Goal: Information Seeking & Learning: Learn about a topic

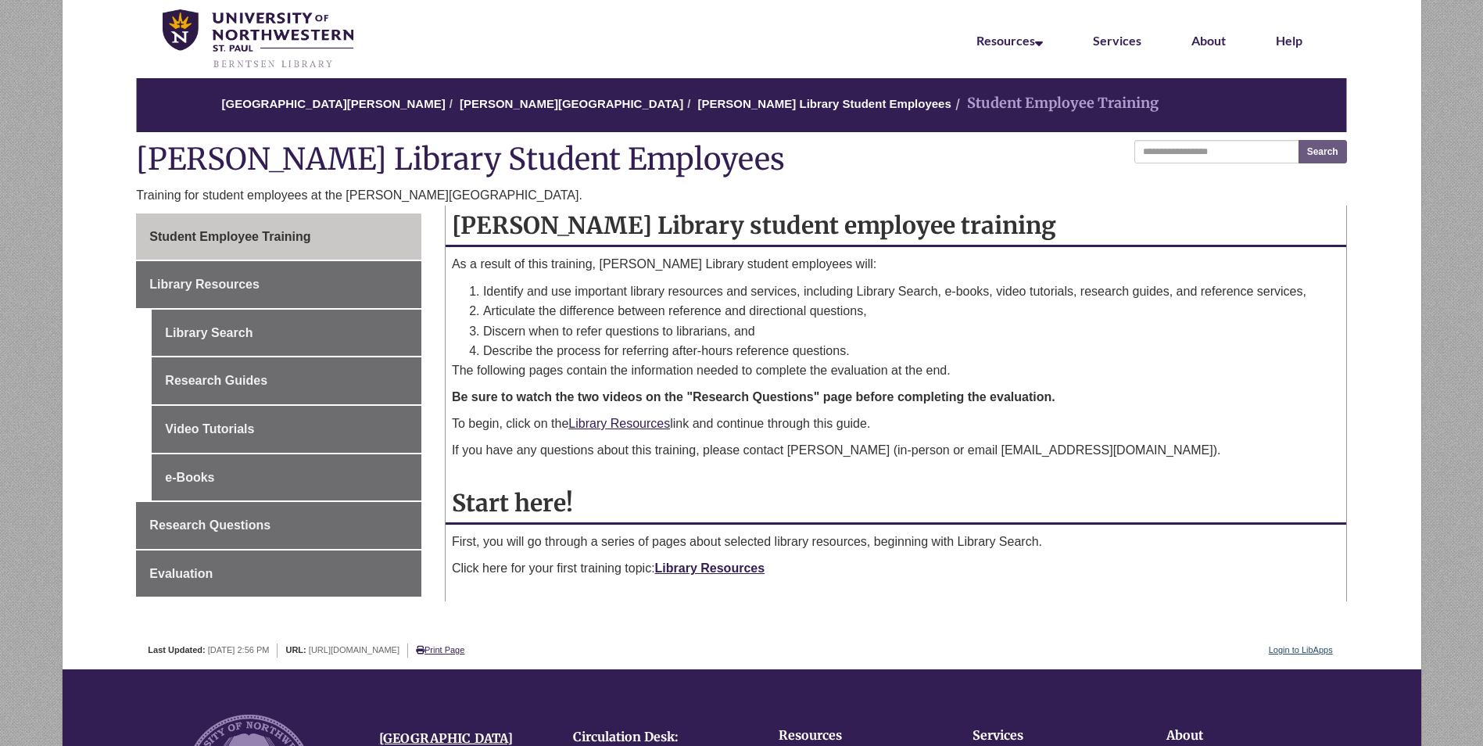
scroll to position [78, 0]
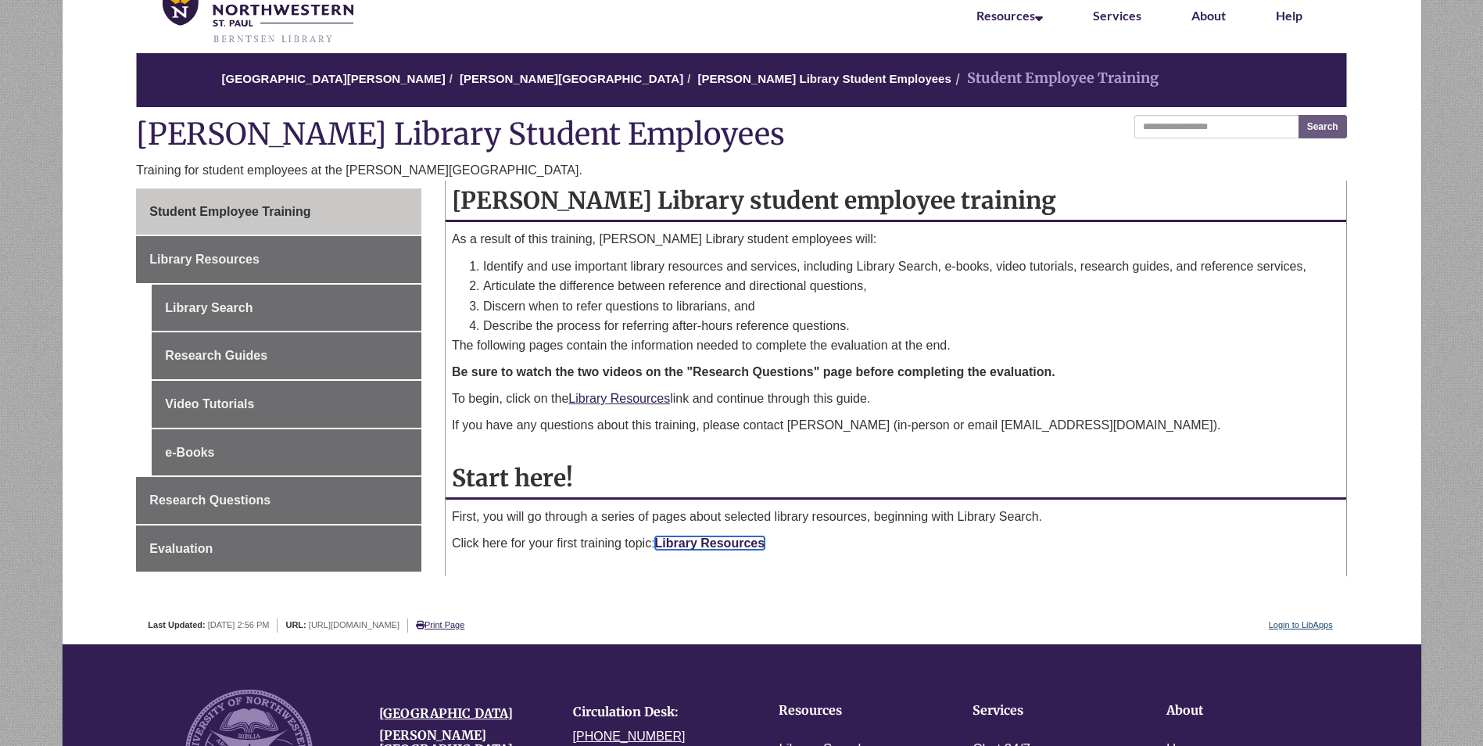
click at [717, 543] on link "Library Resources" at bounding box center [710, 542] width 110 height 13
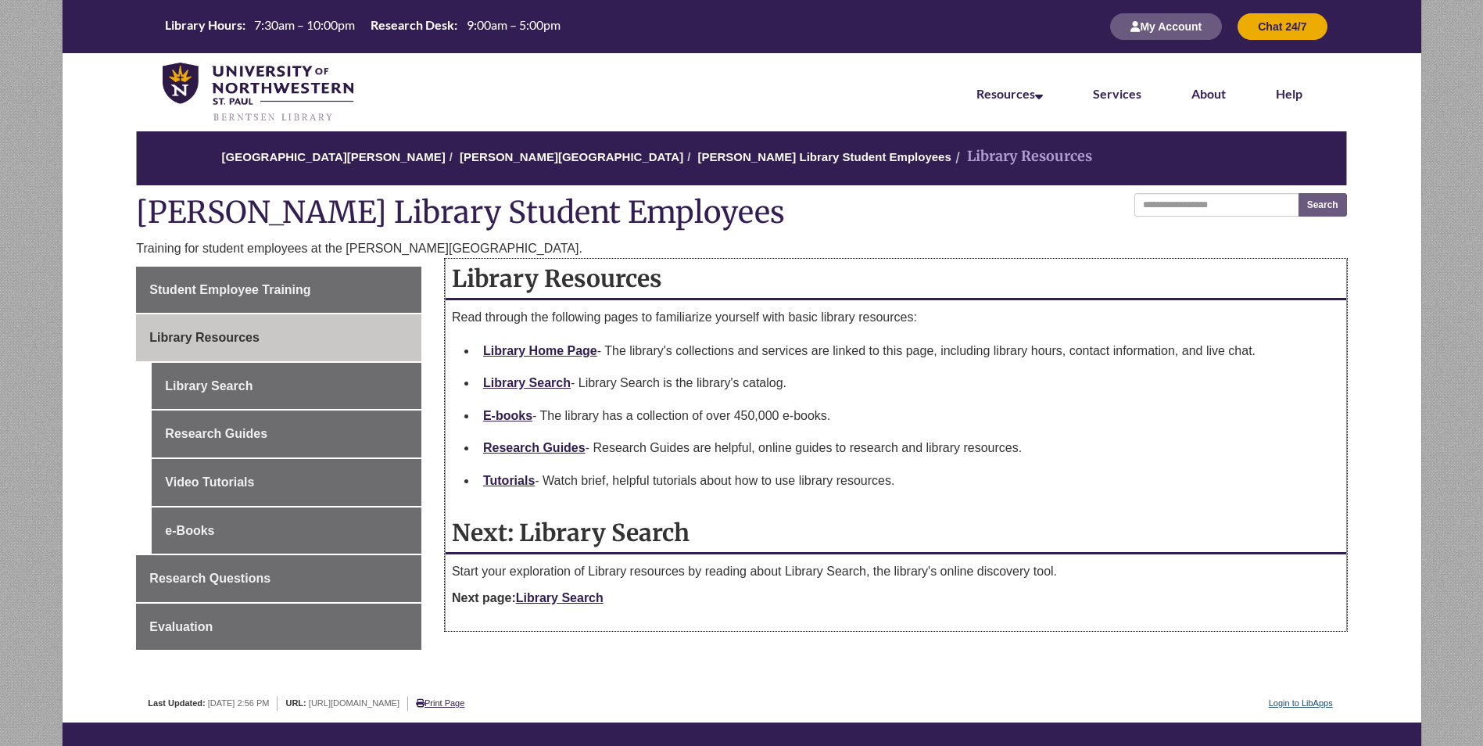
click at [562, 605] on p "Next page: Library Search" at bounding box center [896, 598] width 888 height 19
click at [572, 599] on link "Library Search" at bounding box center [560, 597] width 88 height 13
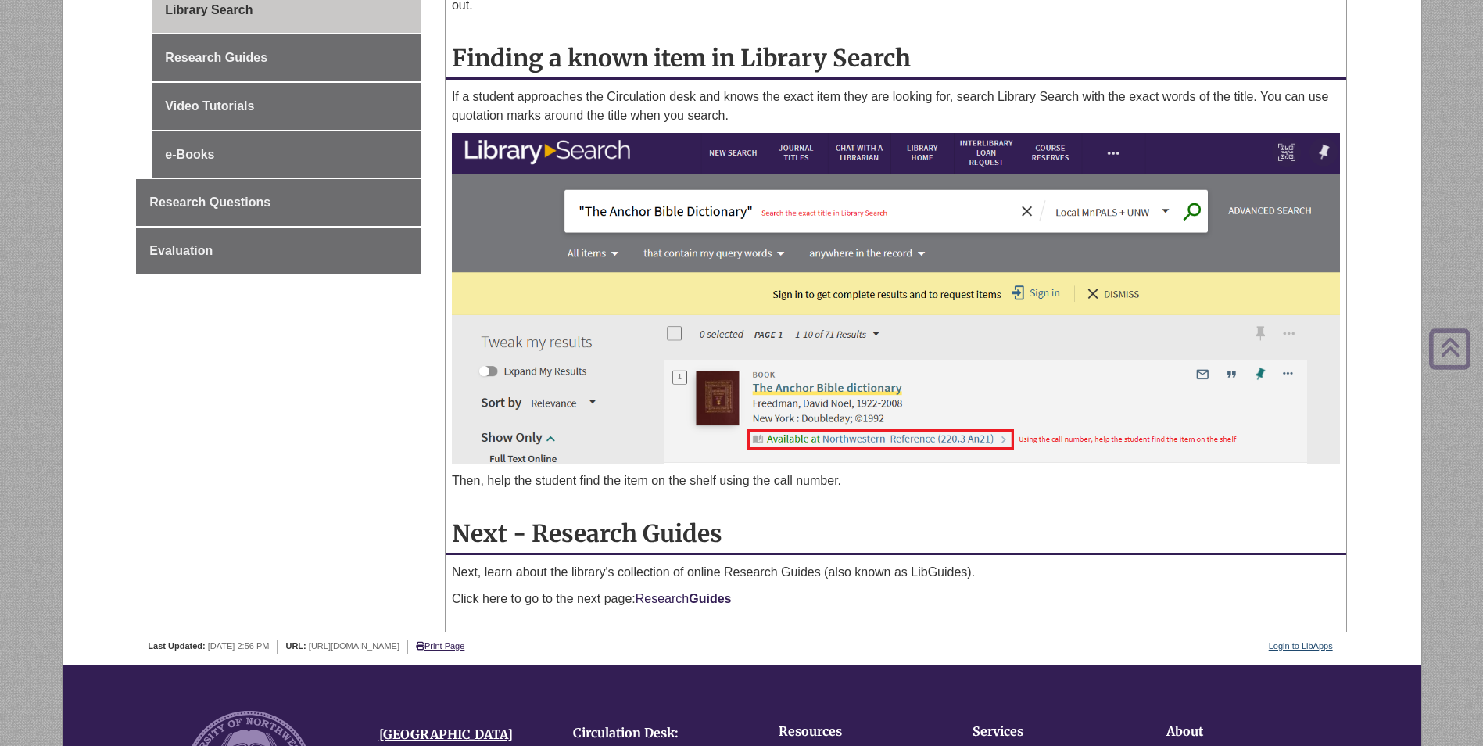
scroll to position [391, 0]
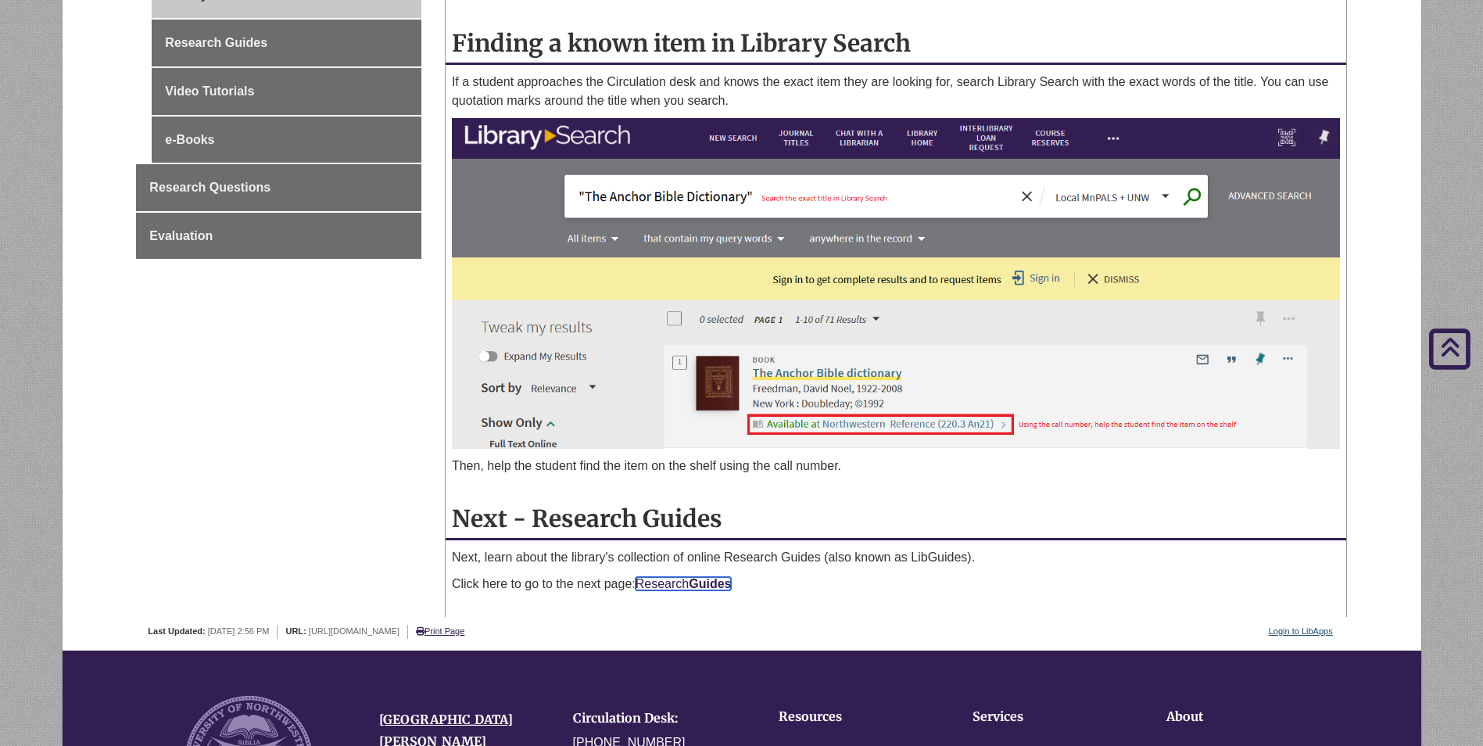
click at [705, 583] on strong "Guides" at bounding box center [710, 583] width 42 height 13
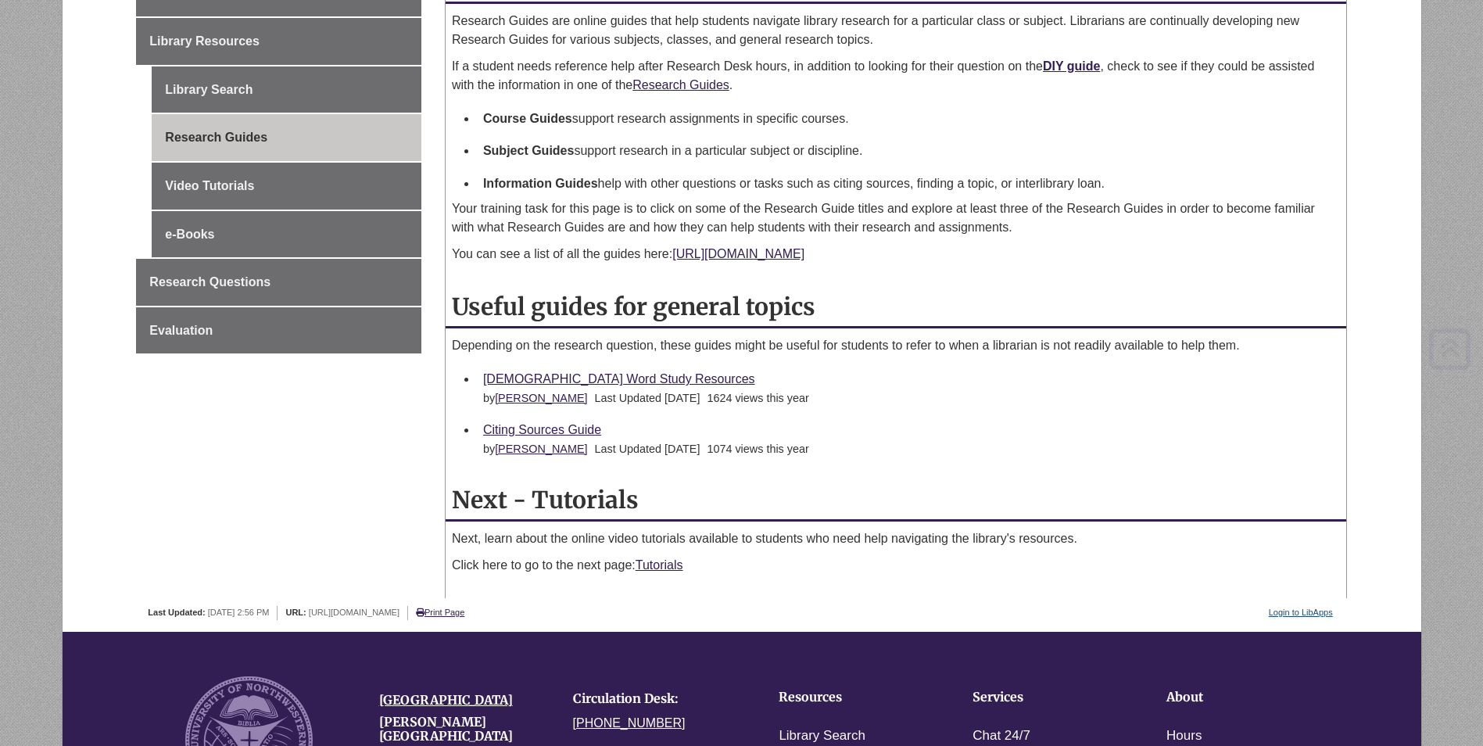
scroll to position [313, 0]
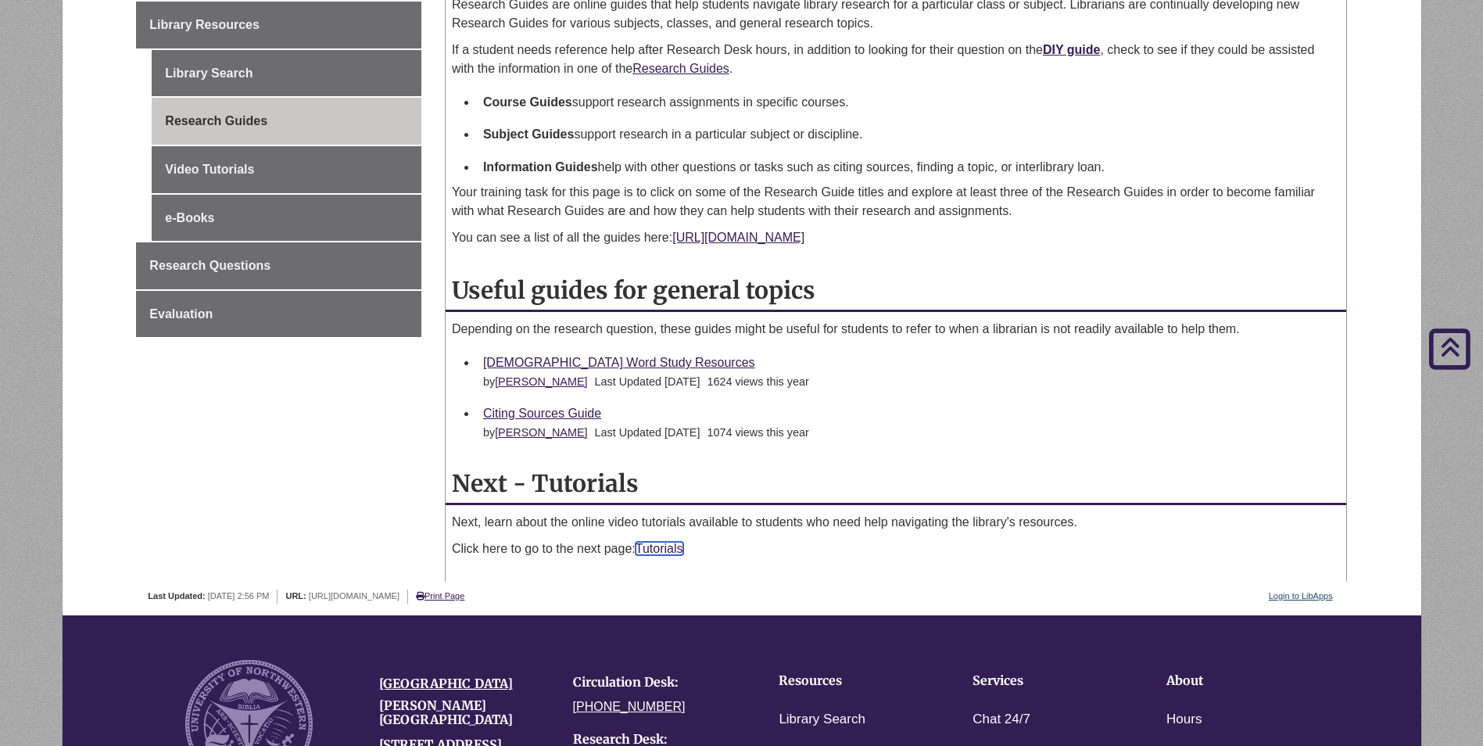
click at [659, 550] on link "Tutorials" at bounding box center [660, 548] width 48 height 13
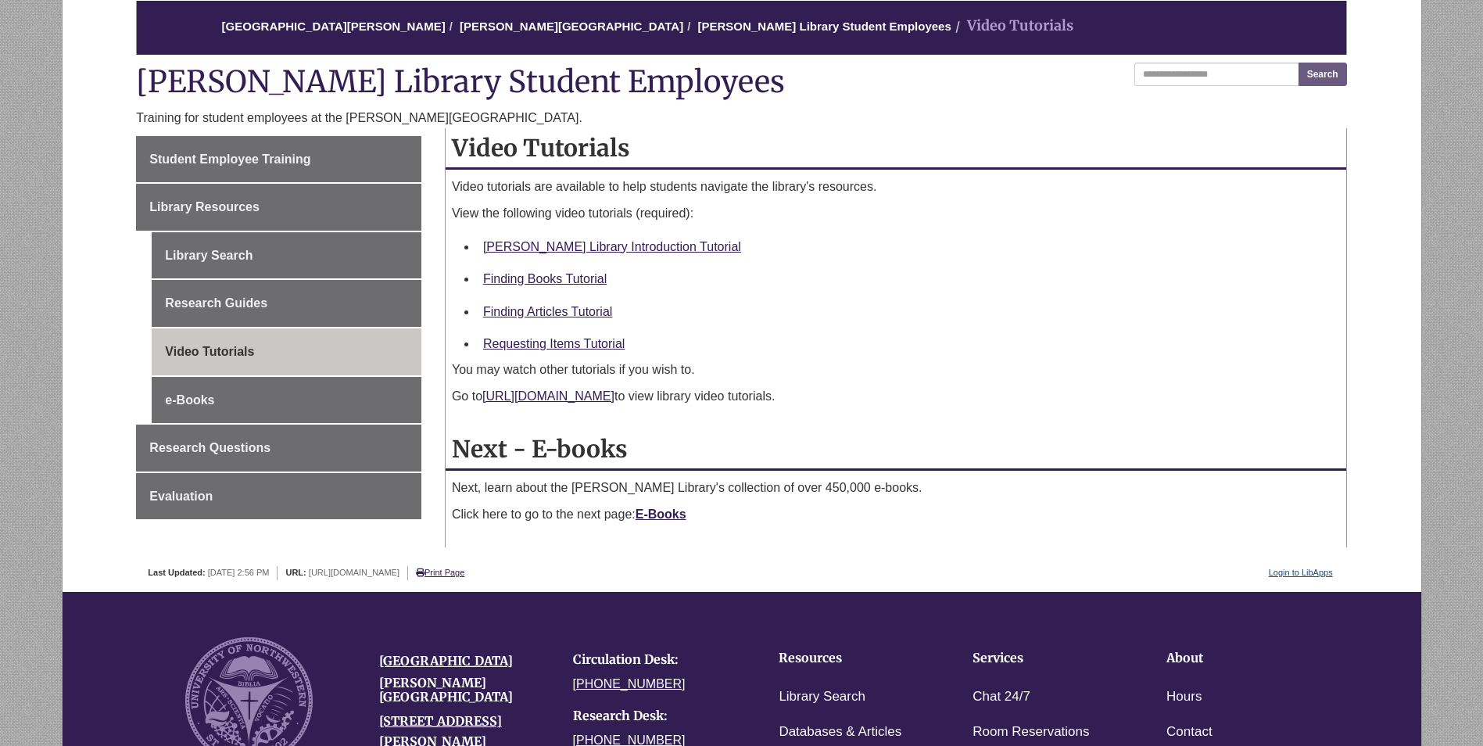
scroll to position [156, 0]
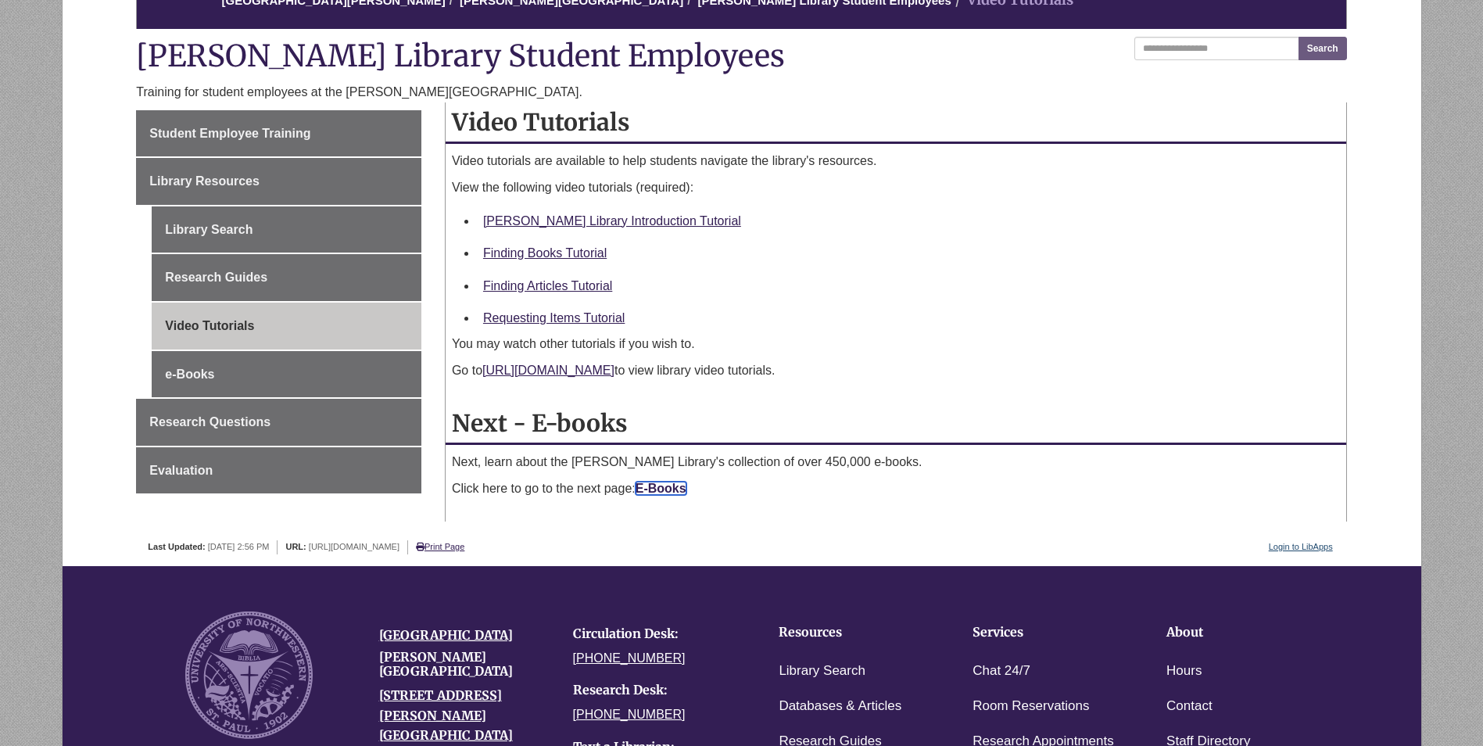
click at [669, 489] on strong "E-Books" at bounding box center [661, 488] width 51 height 13
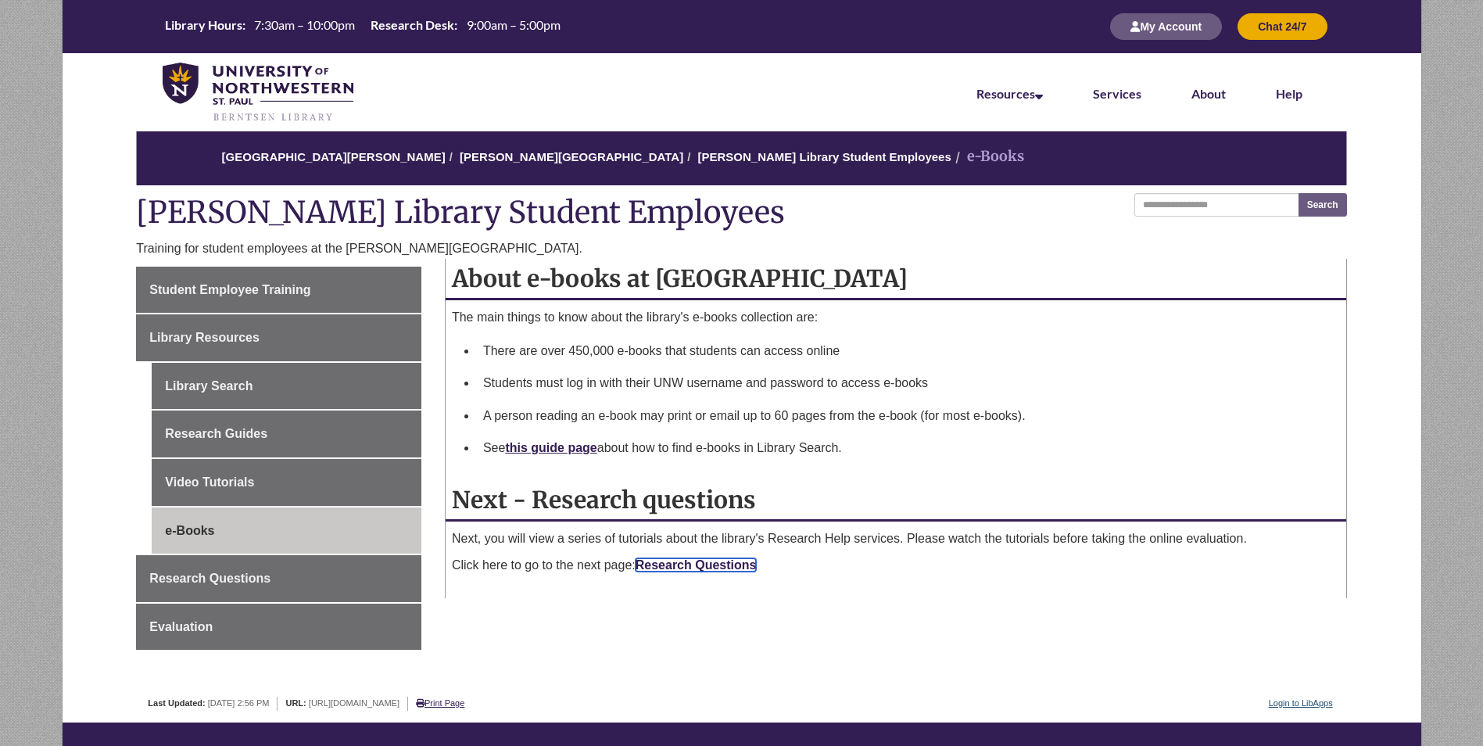
click at [668, 565] on link "Research Questions" at bounding box center [696, 564] width 121 height 13
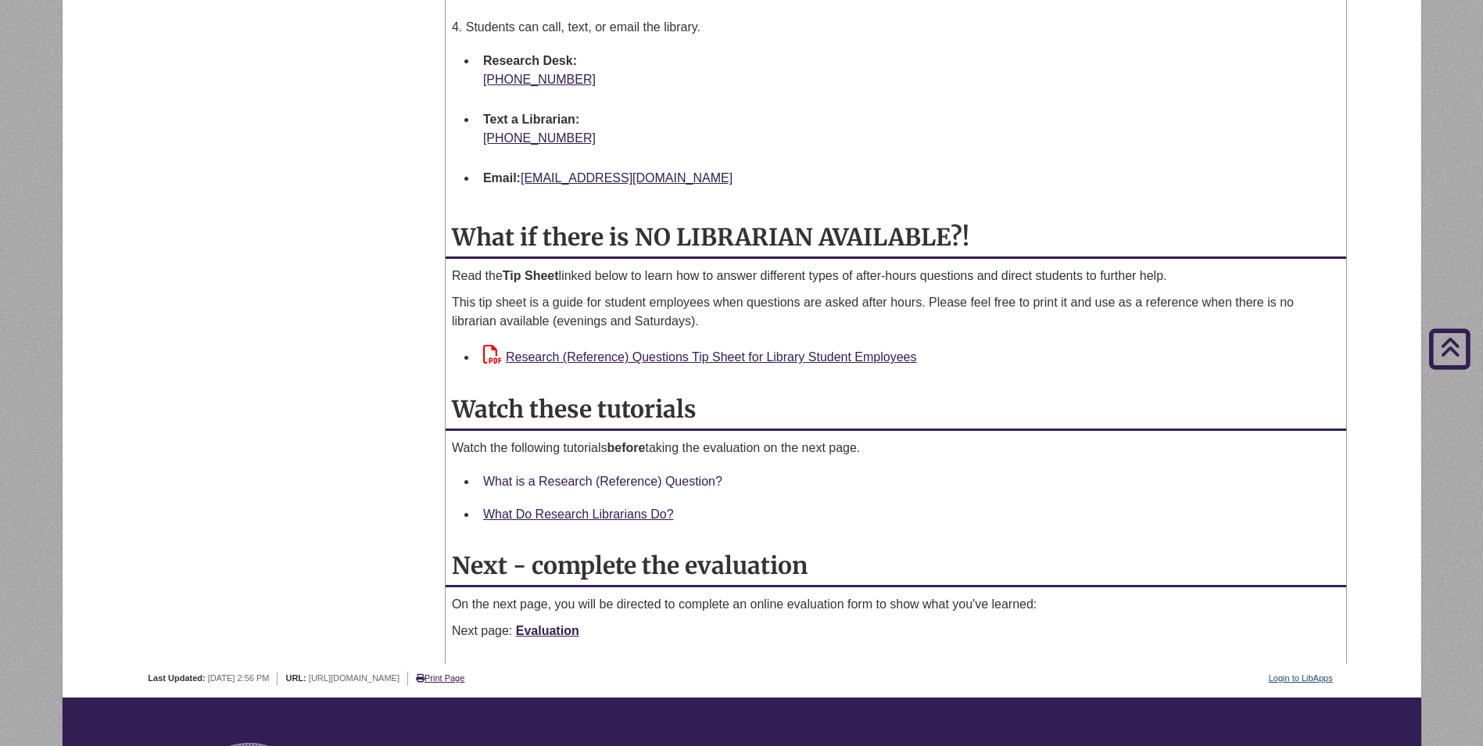
scroll to position [1486, 0]
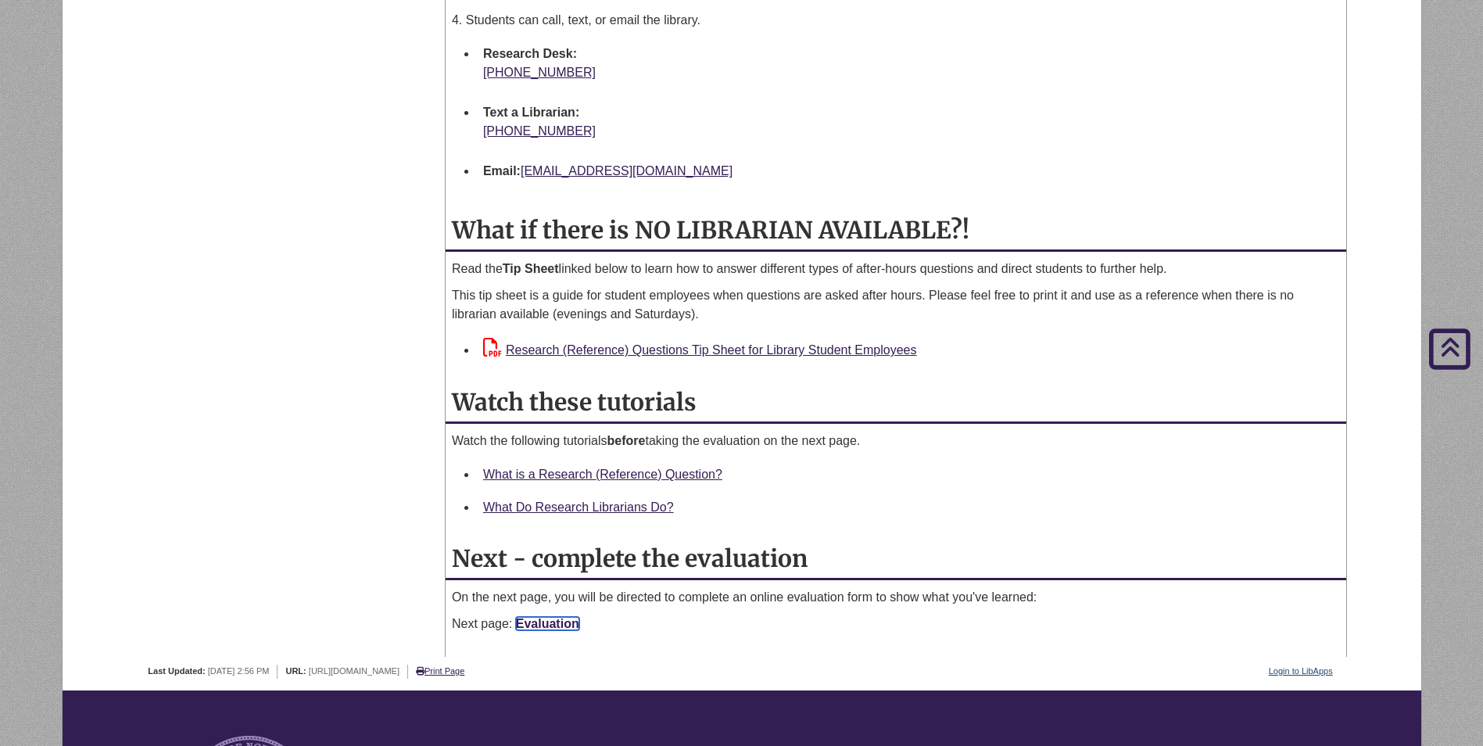
click at [571, 623] on link "Evaluation" at bounding box center [547, 623] width 63 height 13
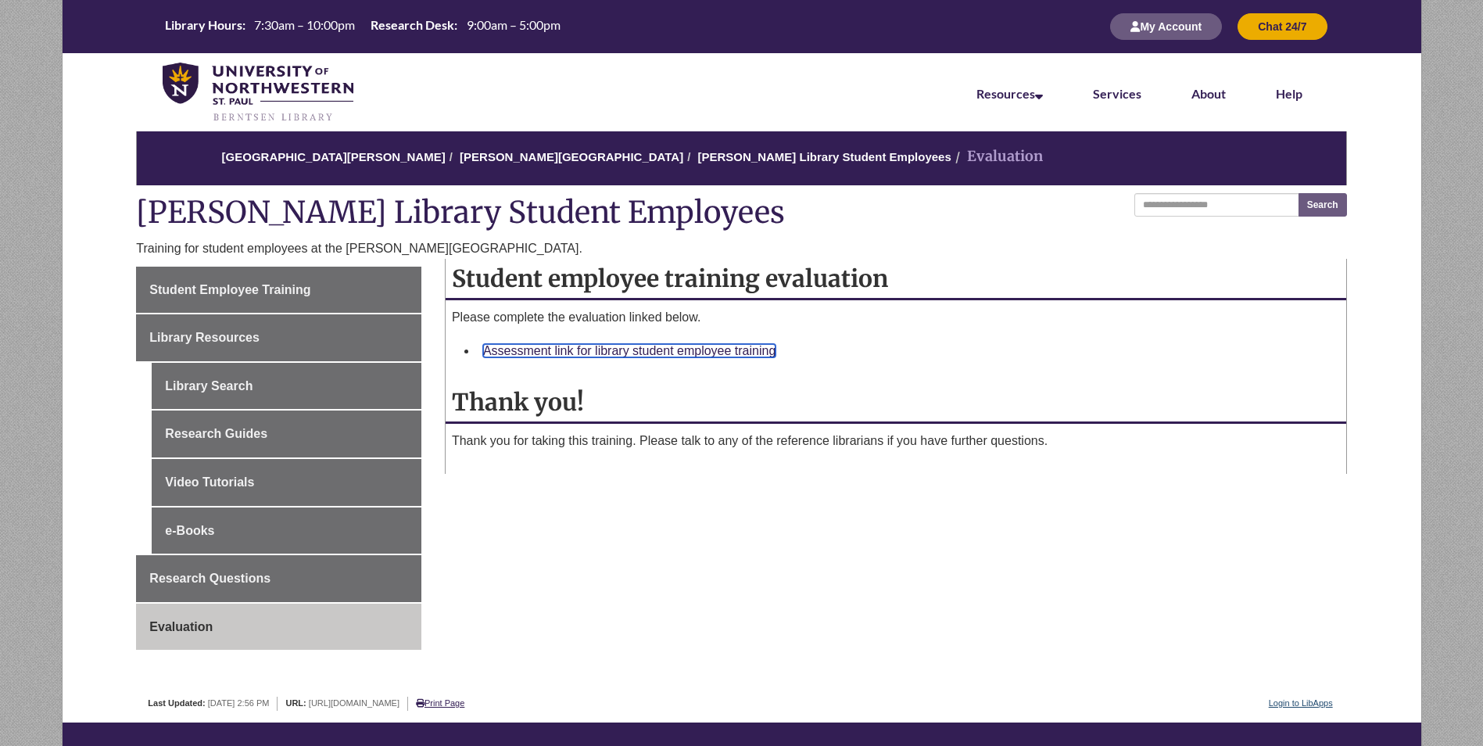
click at [722, 350] on link "Assessment link for library student employee training" at bounding box center [629, 350] width 292 height 13
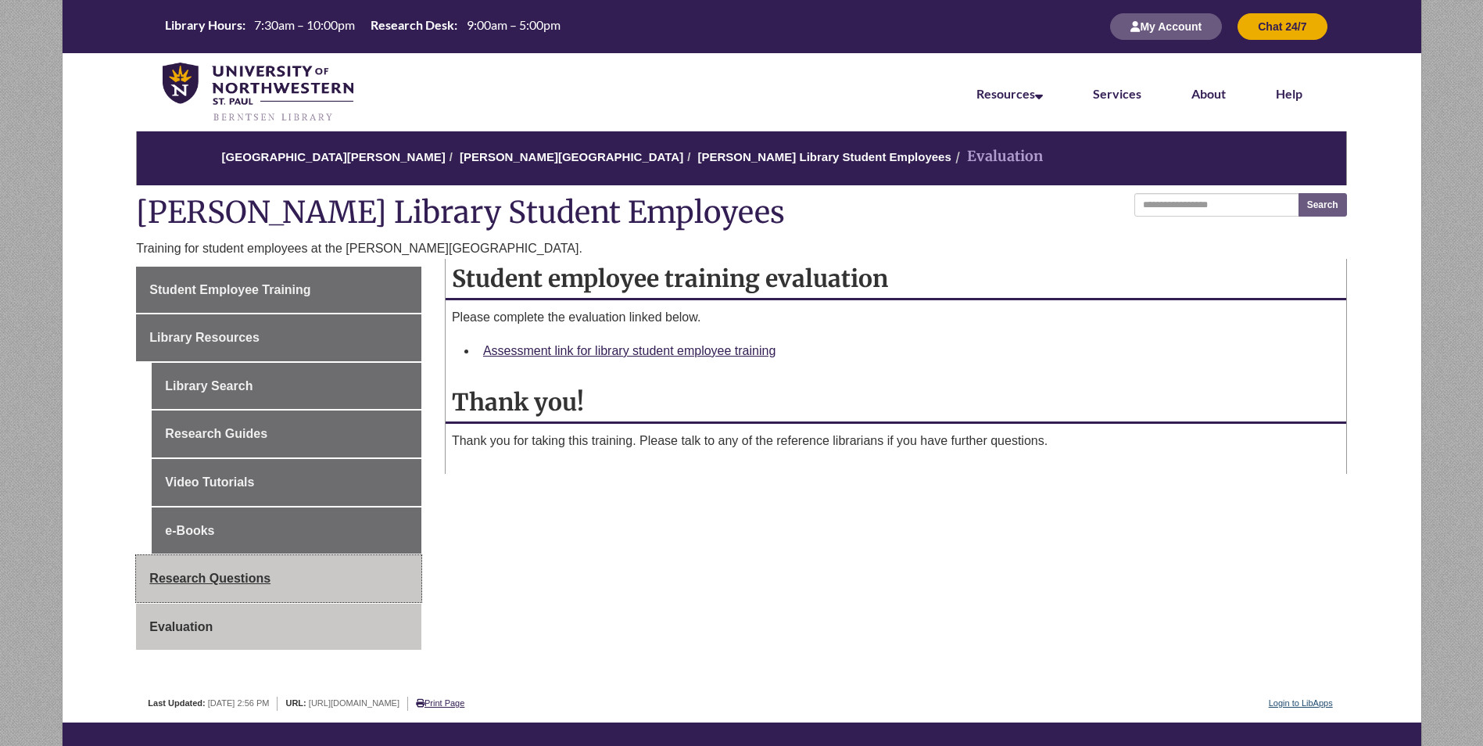
click at [234, 576] on span "Research Questions" at bounding box center [209, 578] width 121 height 13
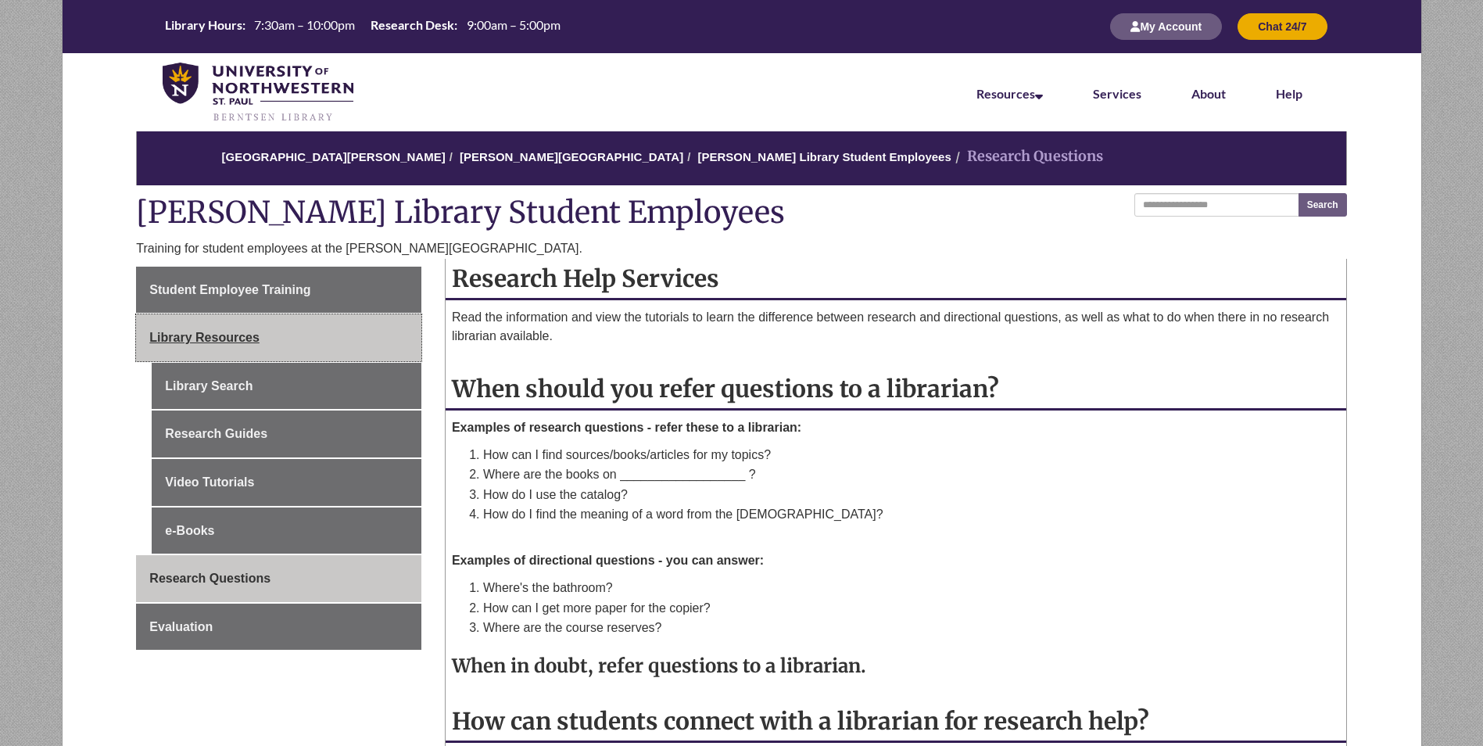
click at [220, 344] on span "Library Resources" at bounding box center [204, 337] width 110 height 13
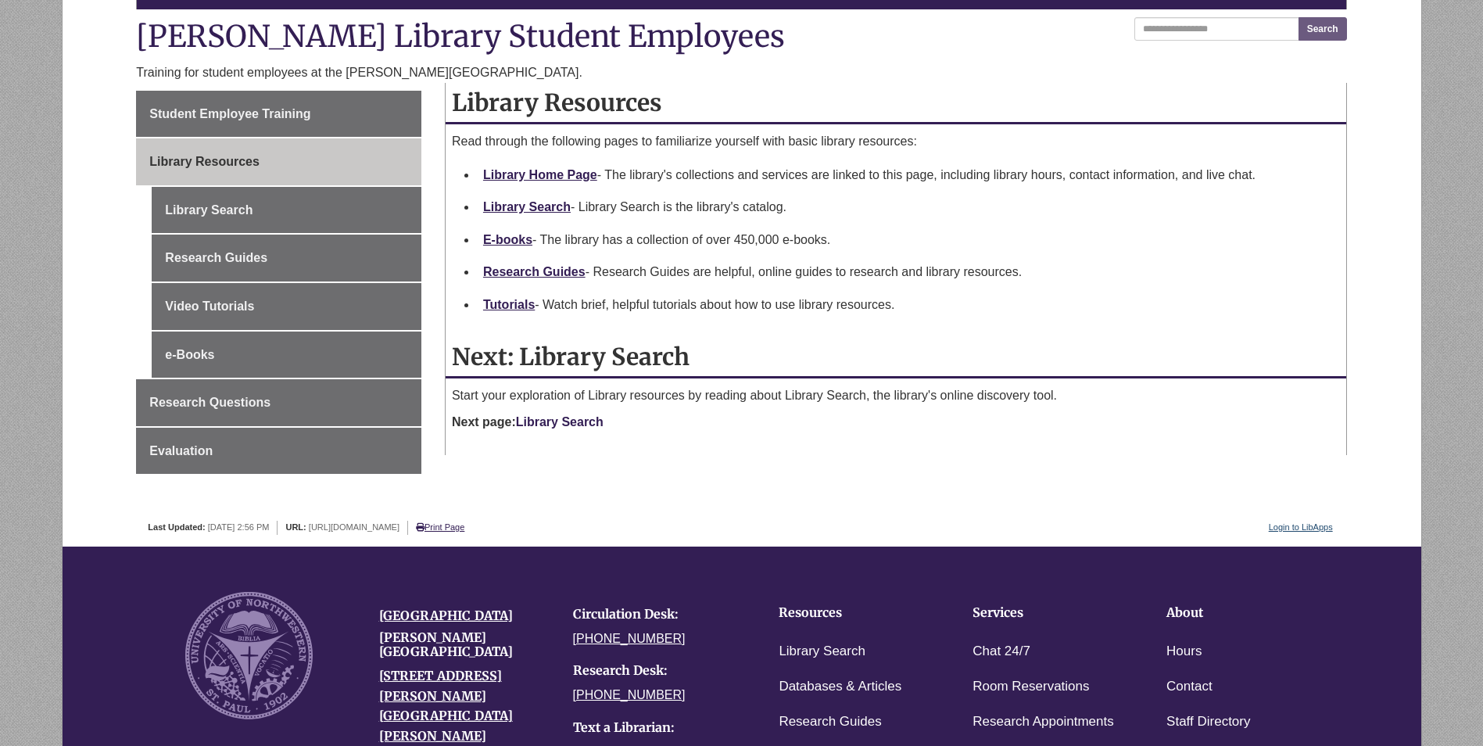
scroll to position [235, 0]
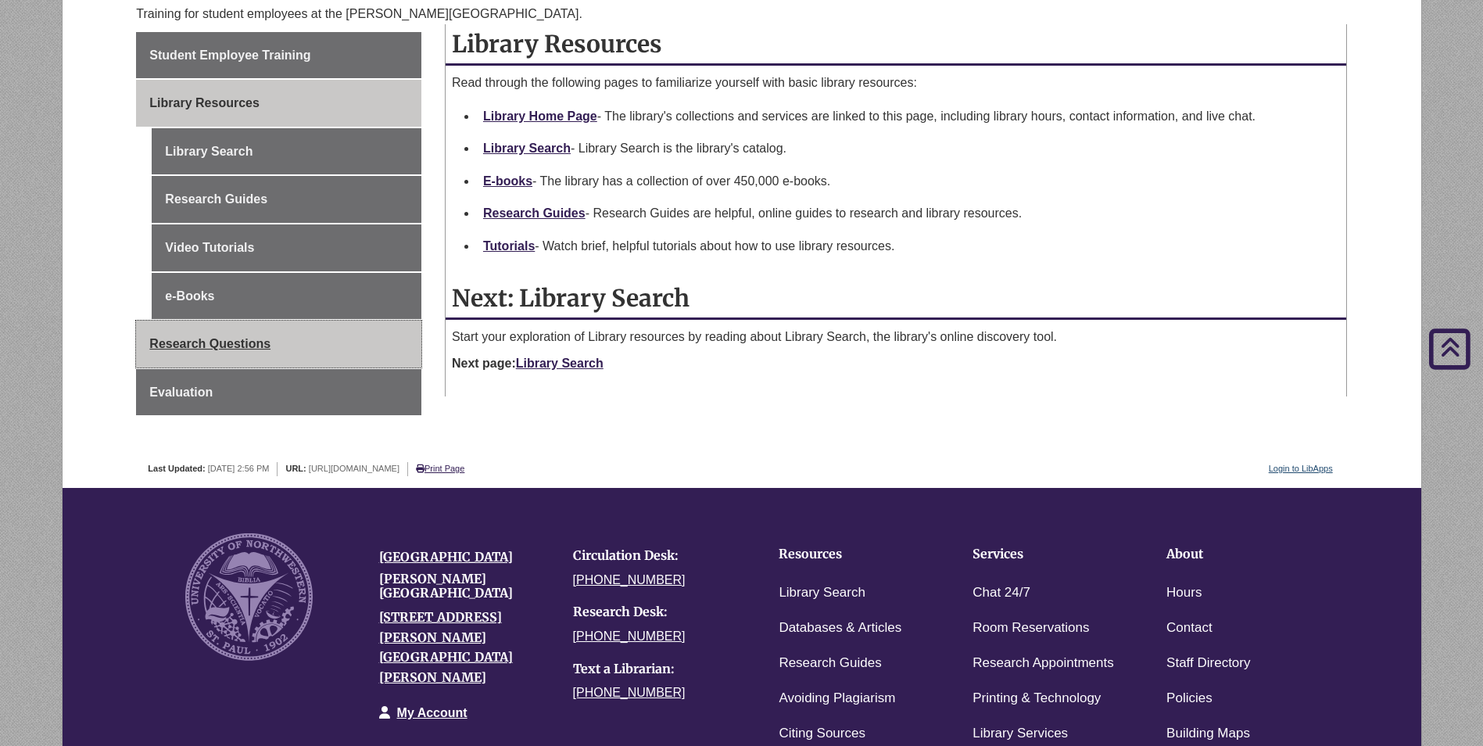
click at [277, 335] on link "Research Questions" at bounding box center [278, 344] width 285 height 47
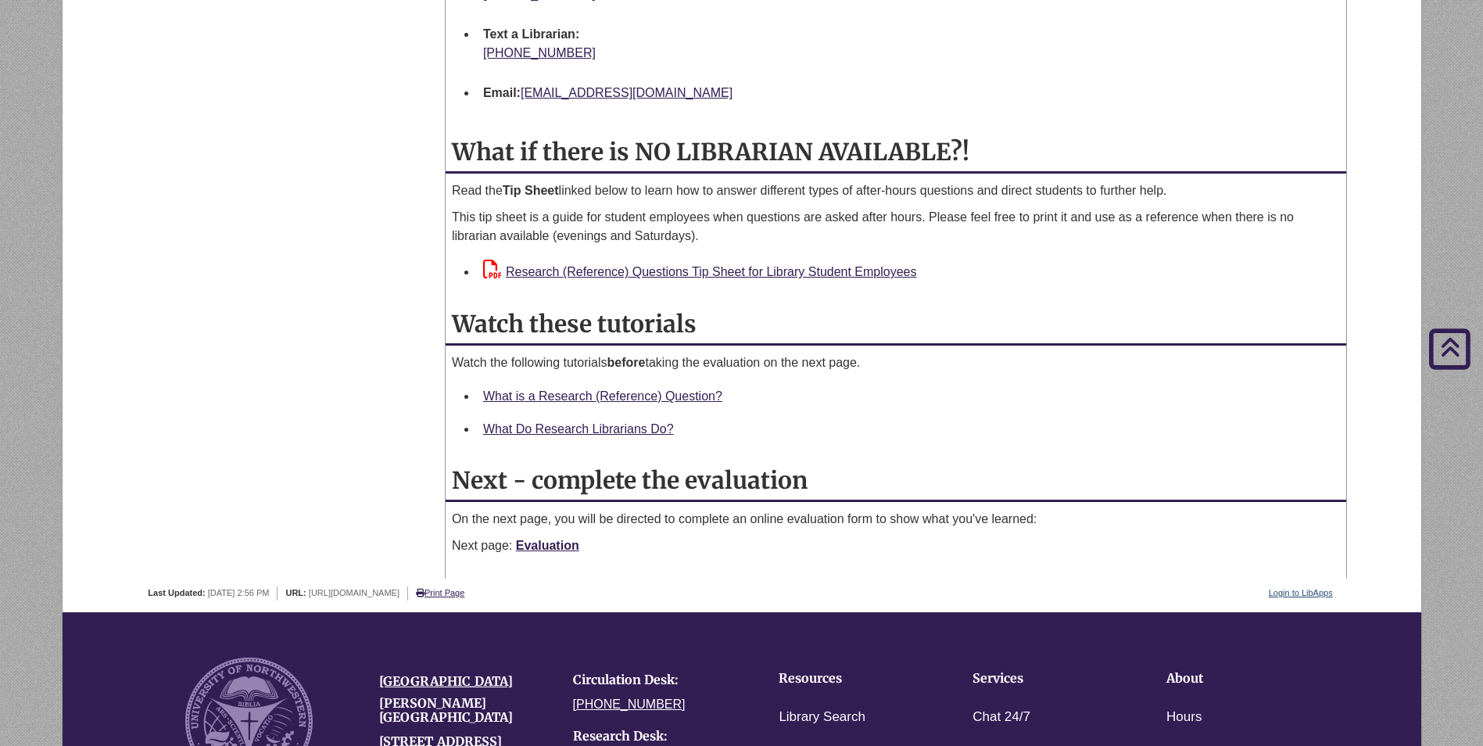
scroll to position [1486, 0]
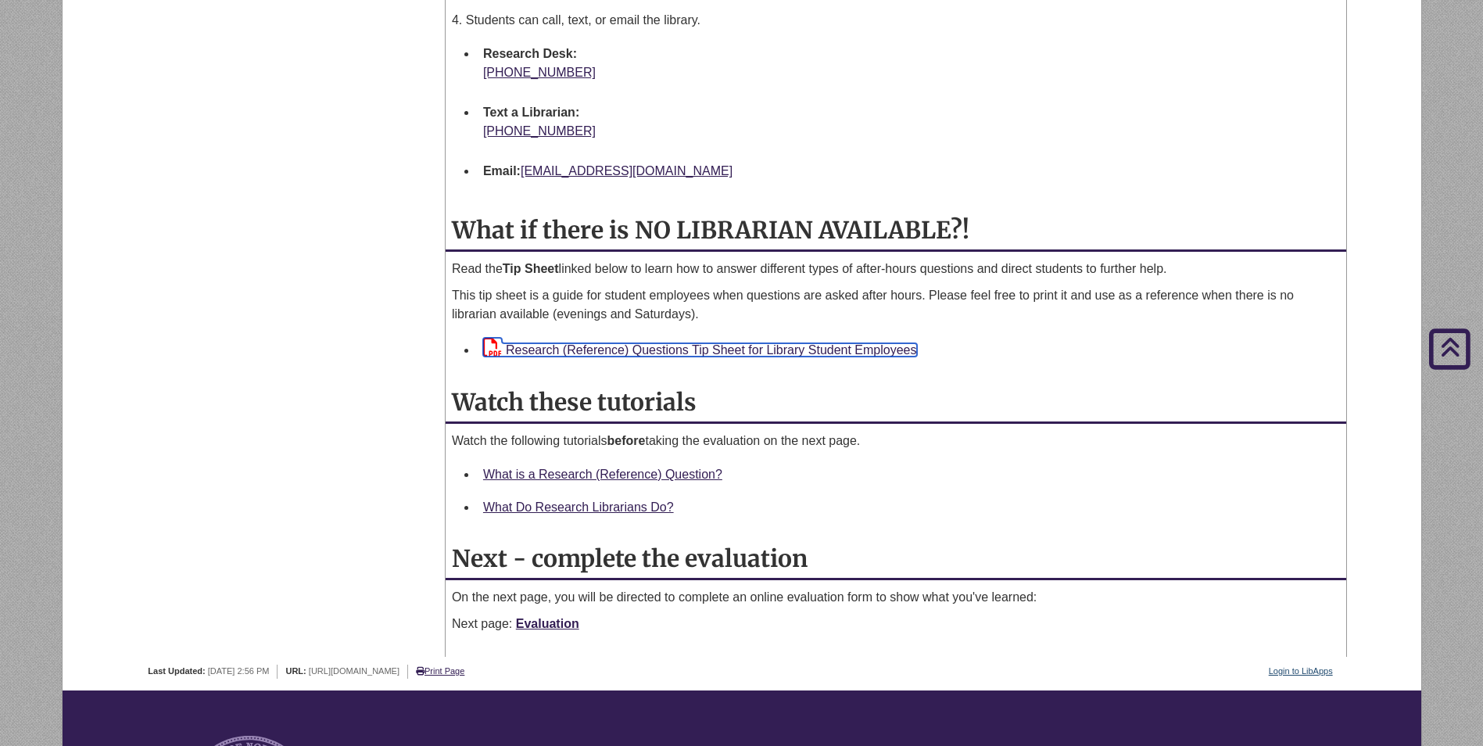
click at [695, 349] on link "Research (Reference) Questions Tip Sheet for Library Student Employees" at bounding box center [700, 349] width 434 height 13
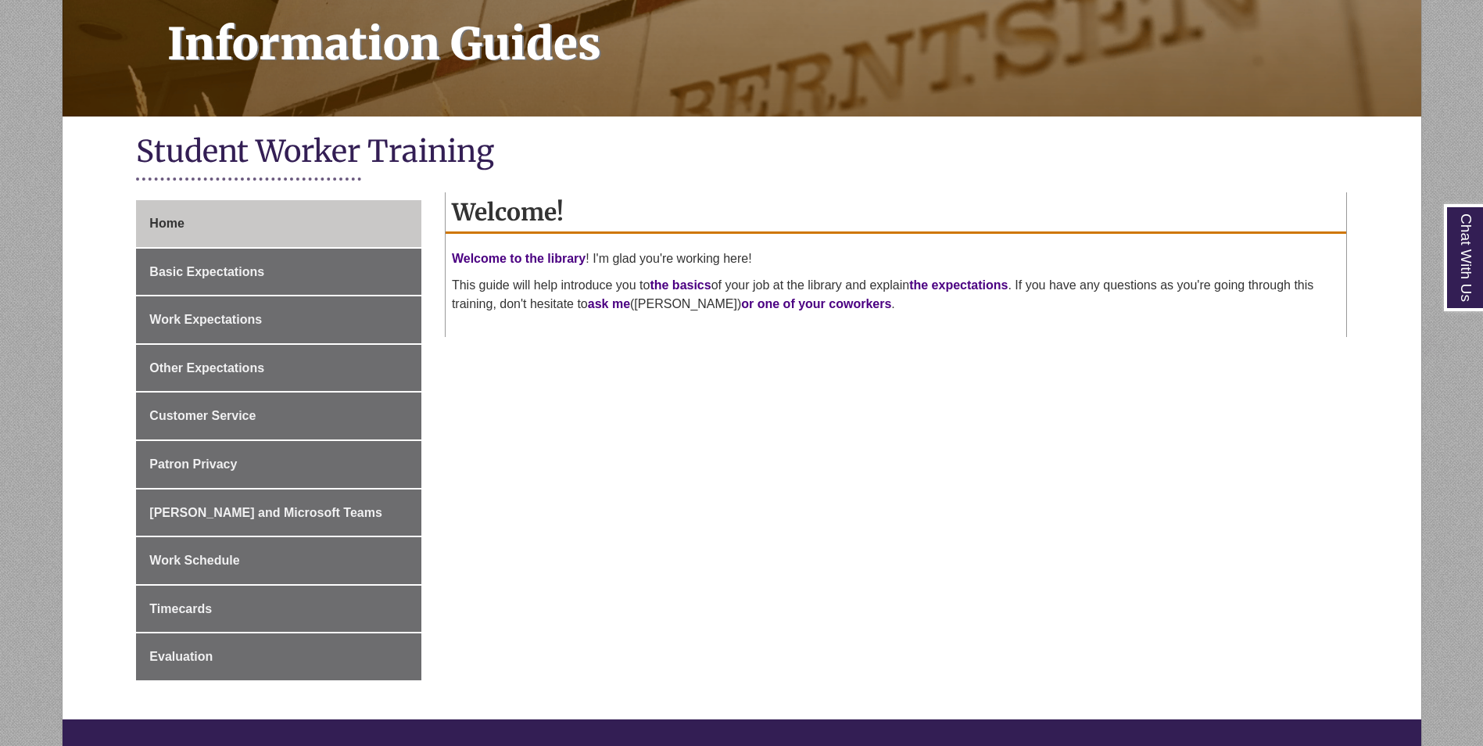
scroll to position [235, 0]
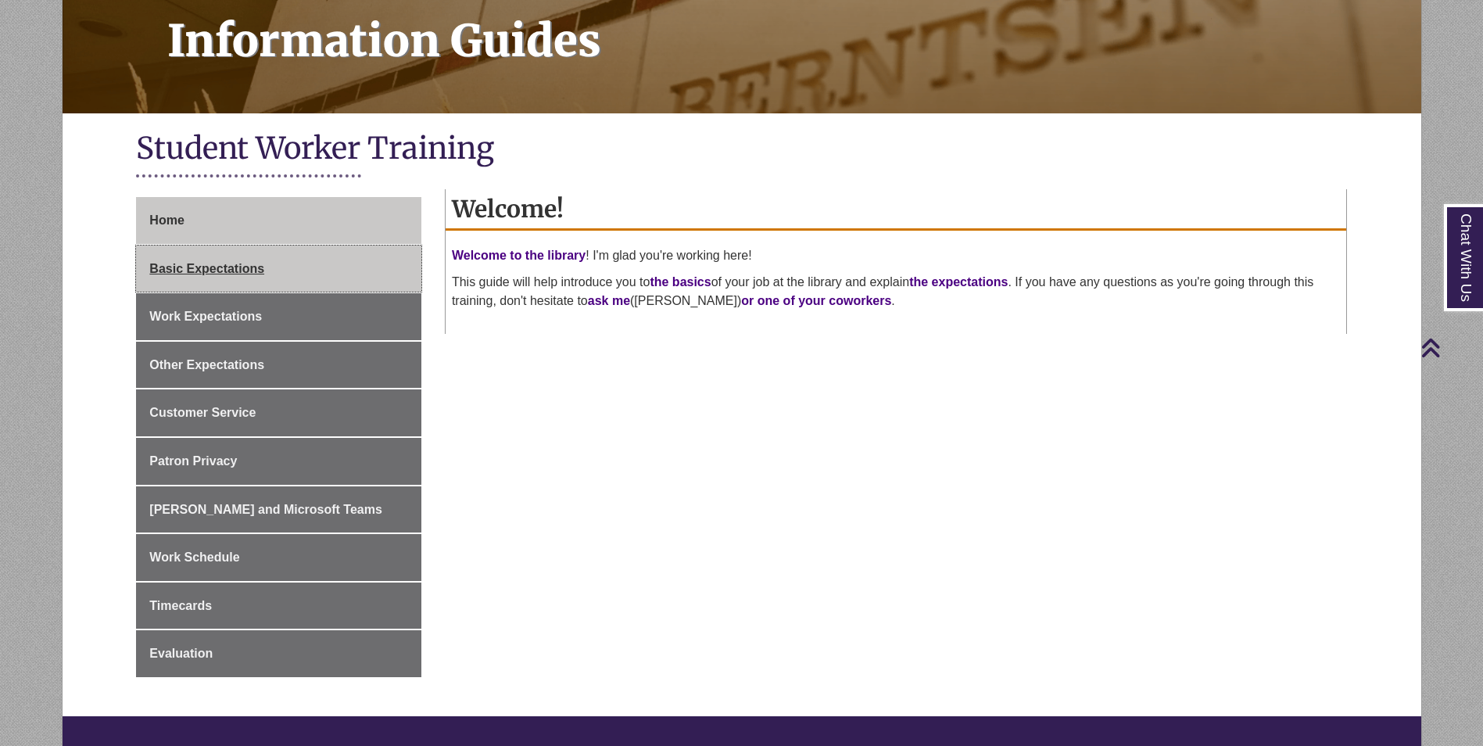
click at [300, 261] on link "Basic Expectations" at bounding box center [278, 269] width 285 height 47
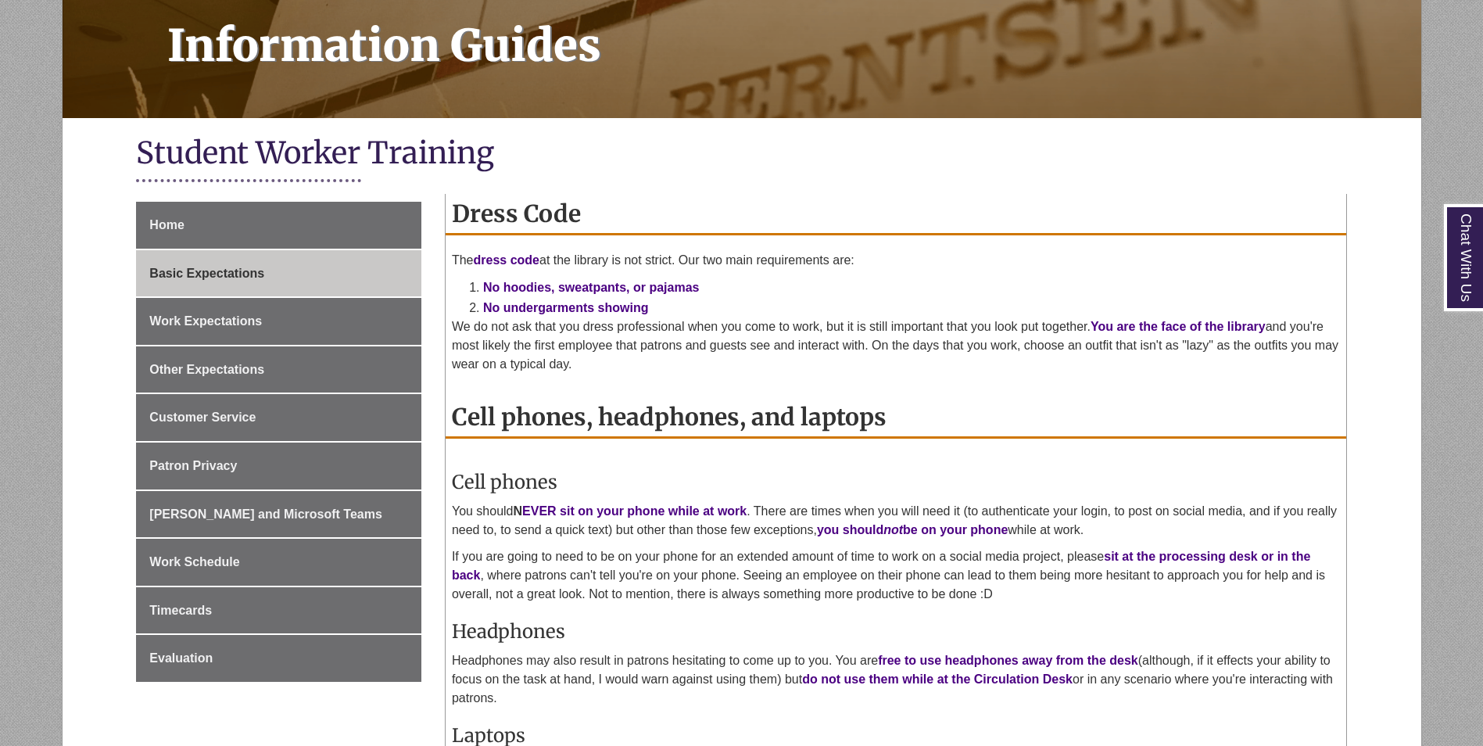
scroll to position [313, 0]
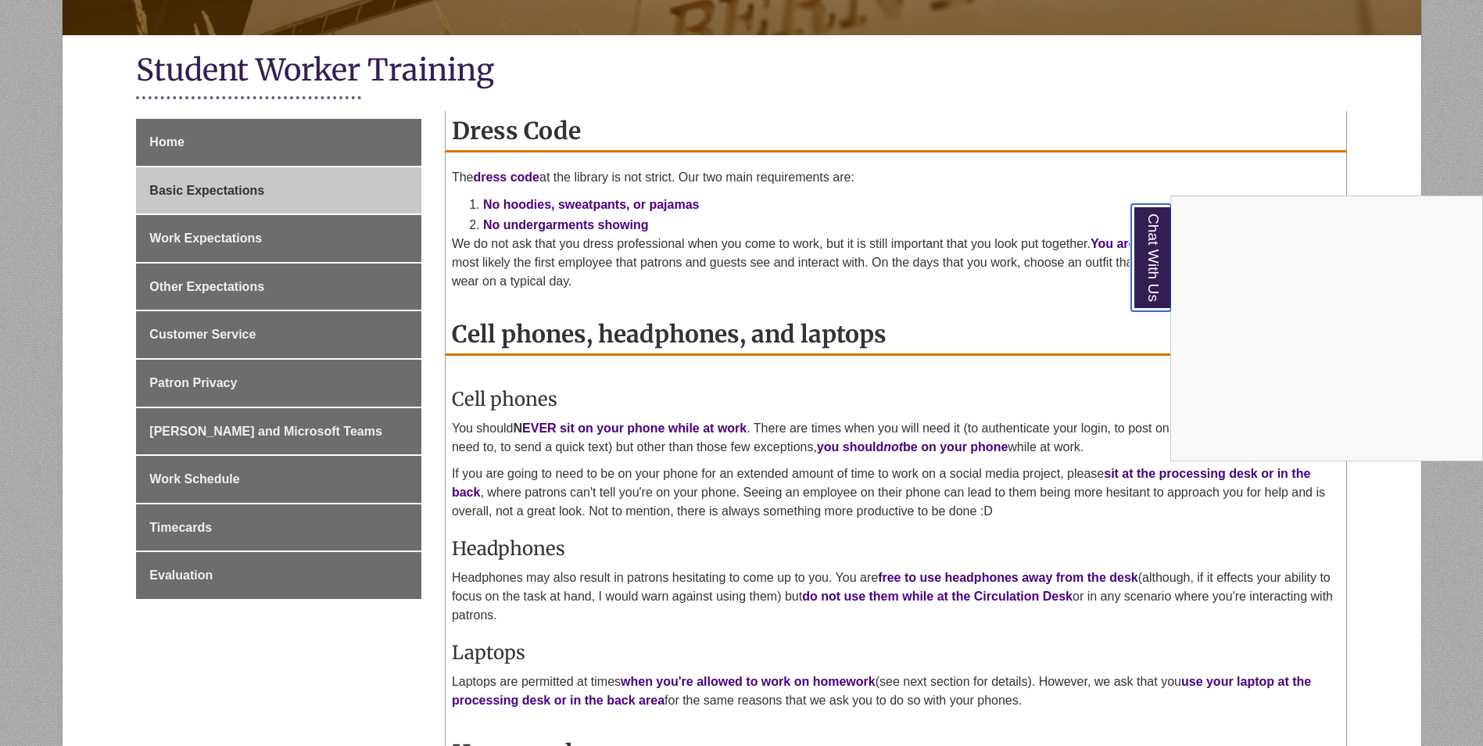
click at [1137, 270] on link "Chat With Us" at bounding box center [1152, 257] width 40 height 107
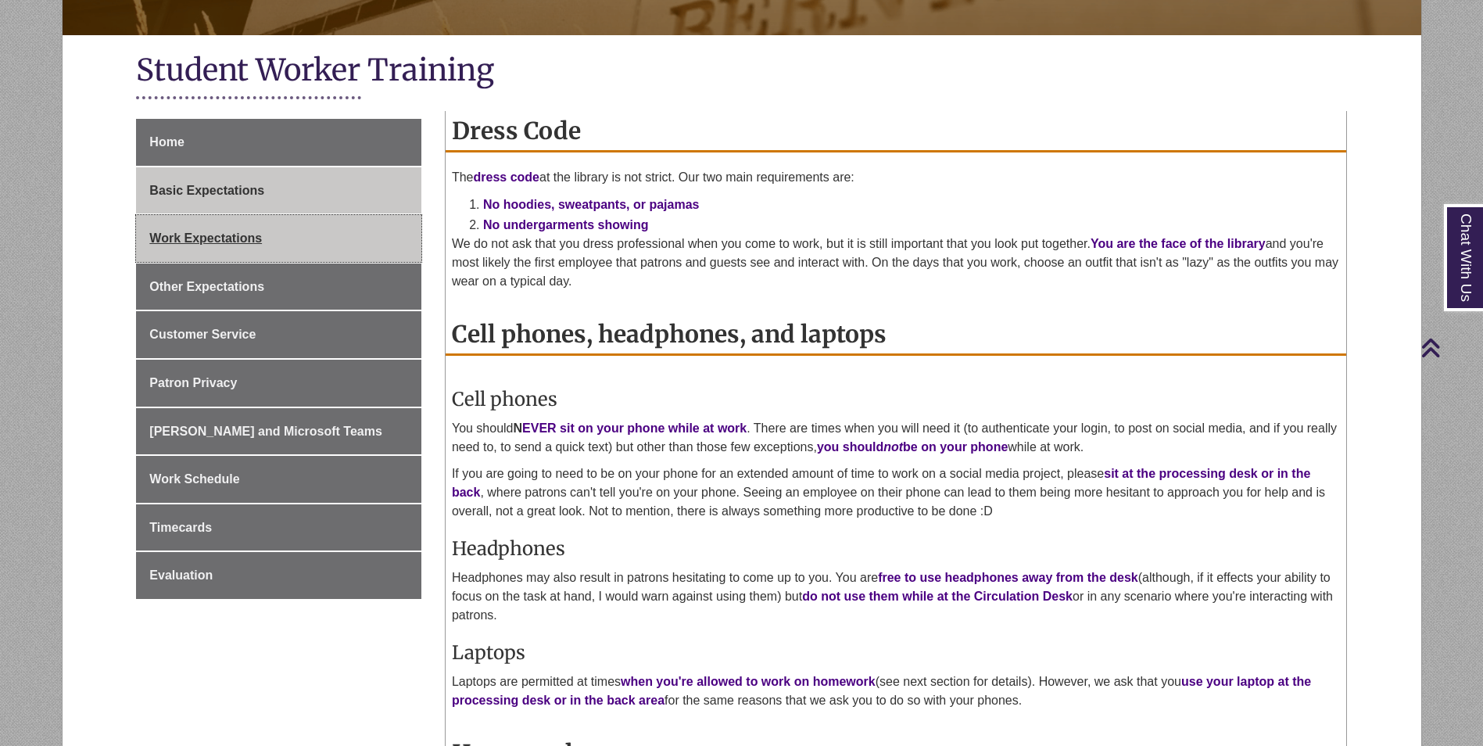
click at [256, 228] on link "Work Expectations" at bounding box center [278, 238] width 285 height 47
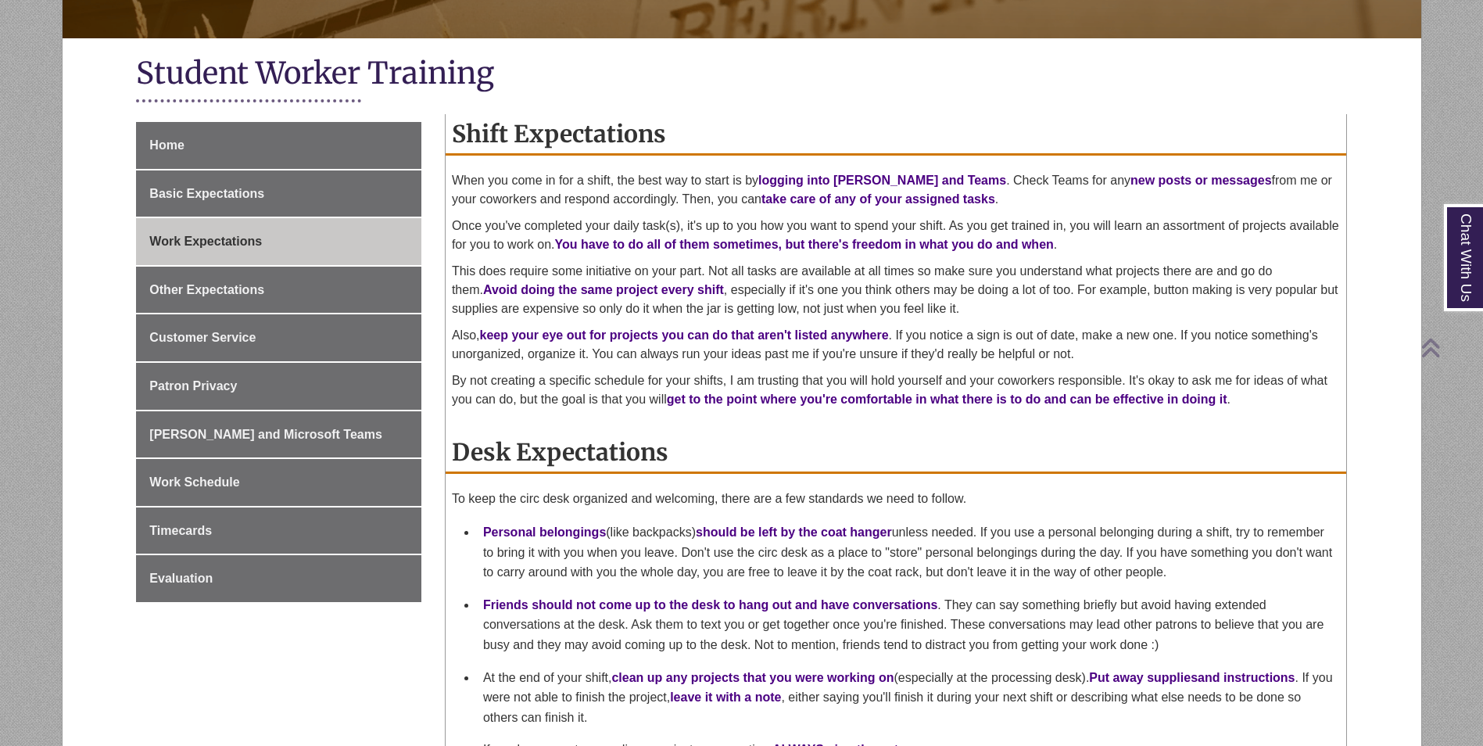
scroll to position [313, 0]
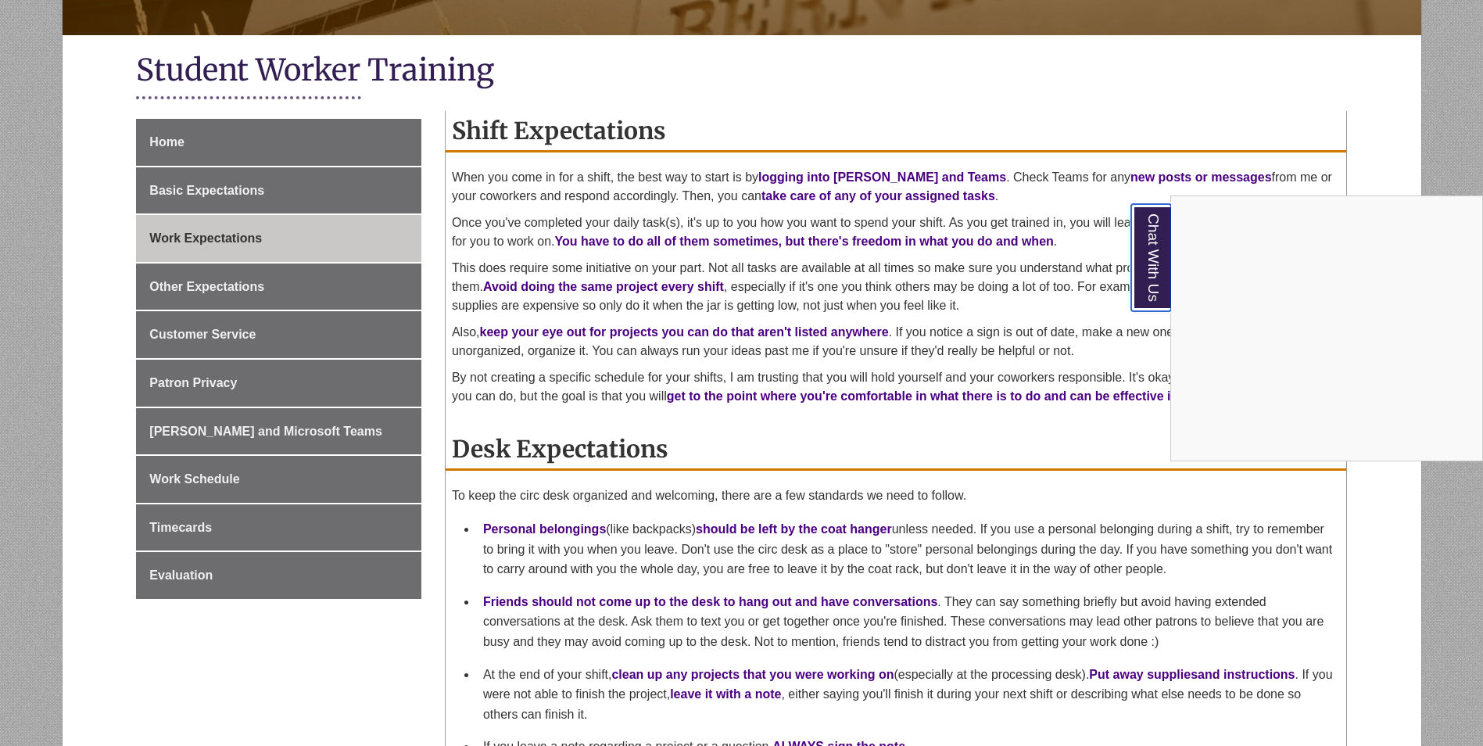
click at [1146, 284] on link "Chat With Us" at bounding box center [1152, 257] width 40 height 107
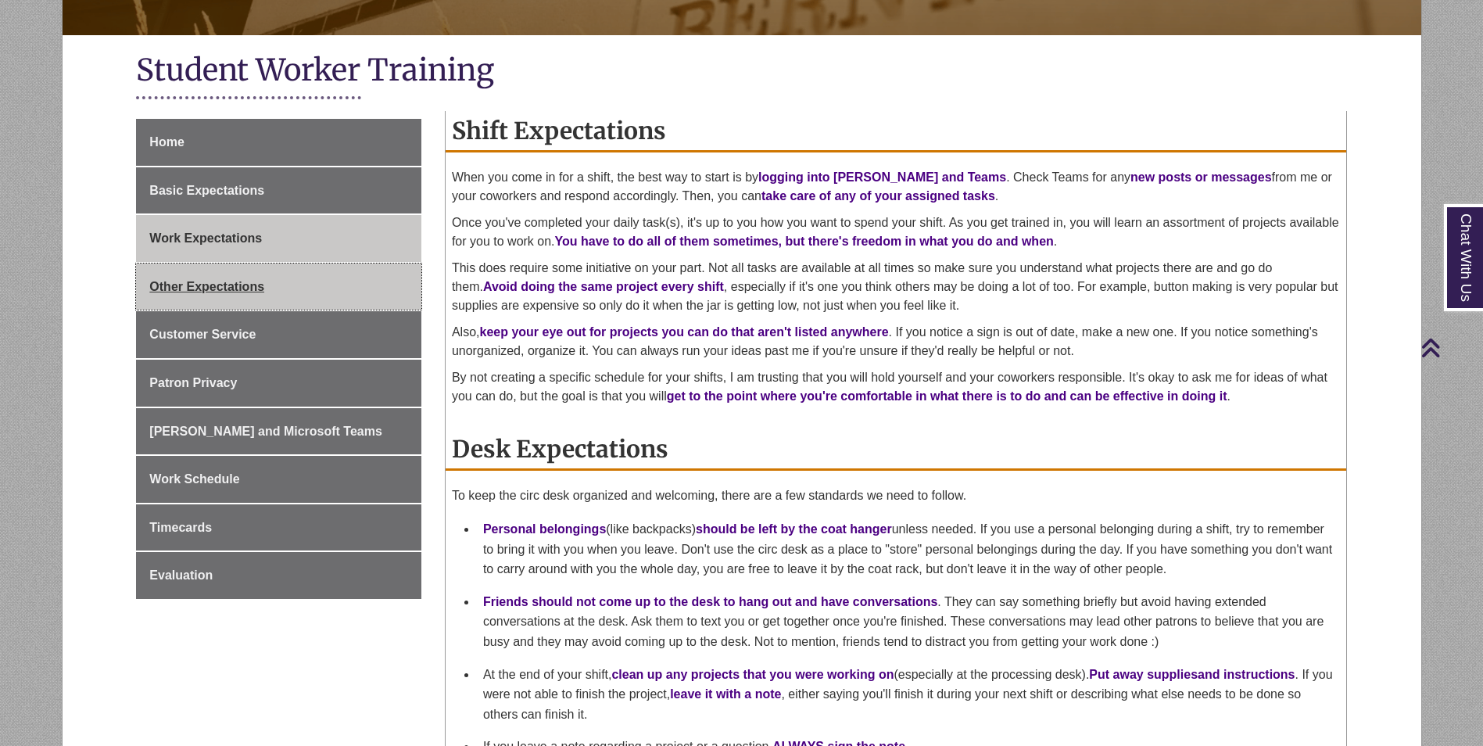
click at [263, 277] on link "Other Expectations" at bounding box center [278, 287] width 285 height 47
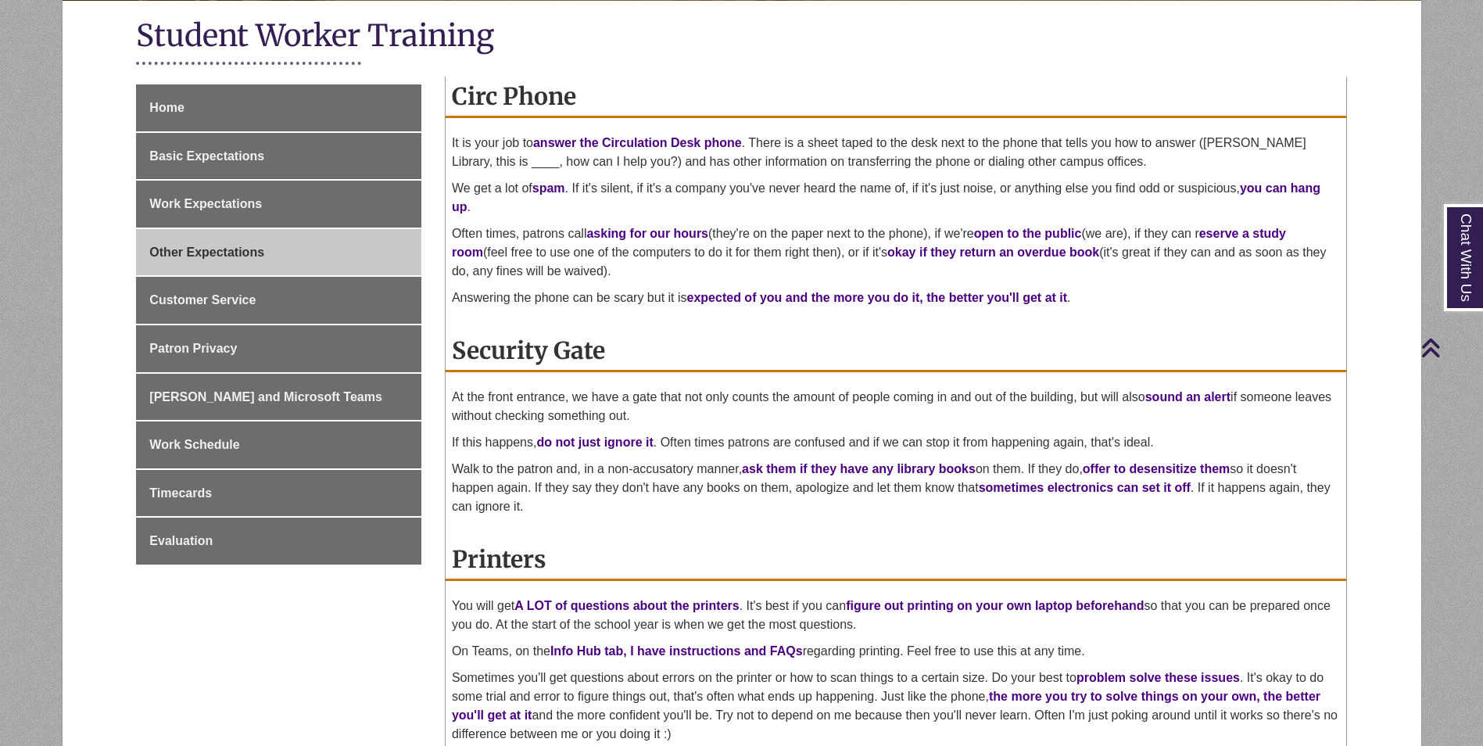
scroll to position [313, 0]
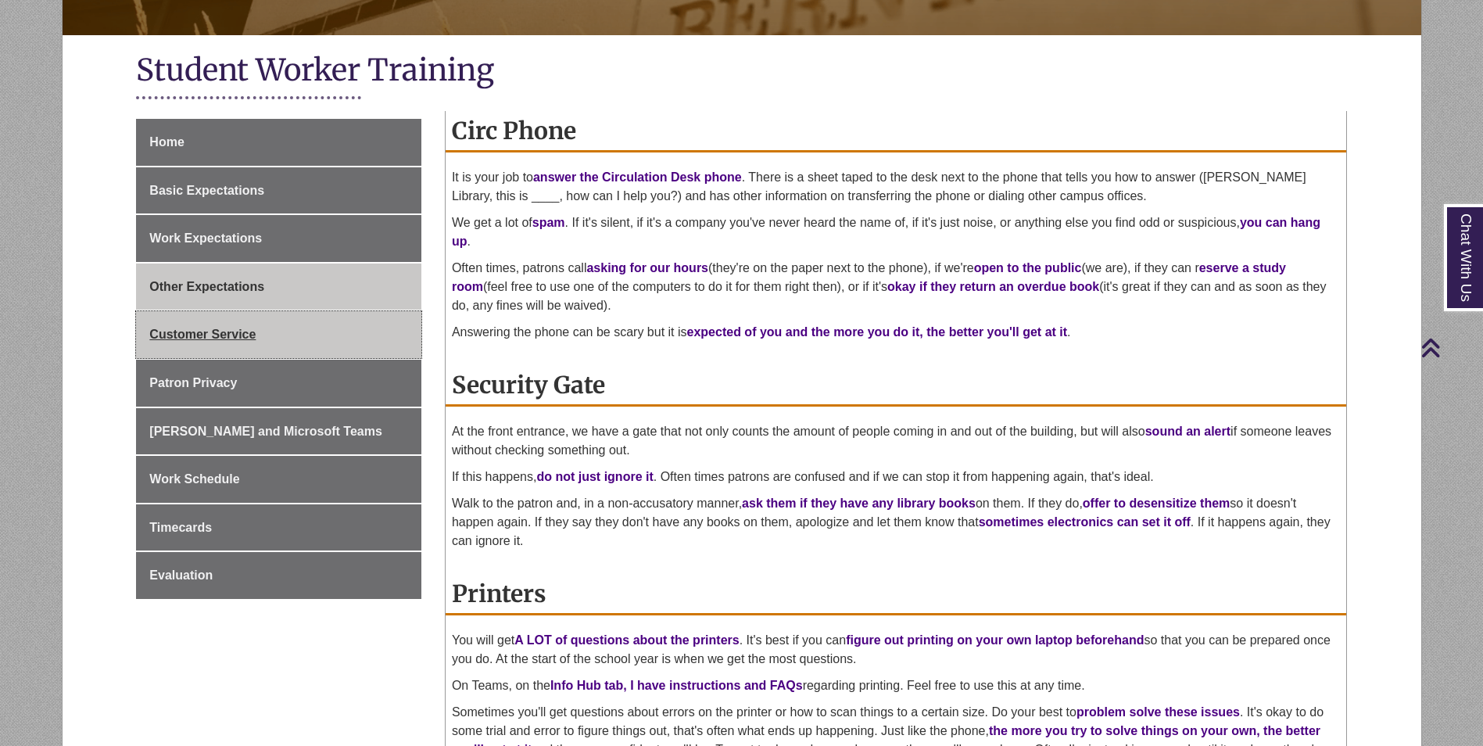
click at [231, 336] on span "Customer Service" at bounding box center [202, 334] width 106 height 13
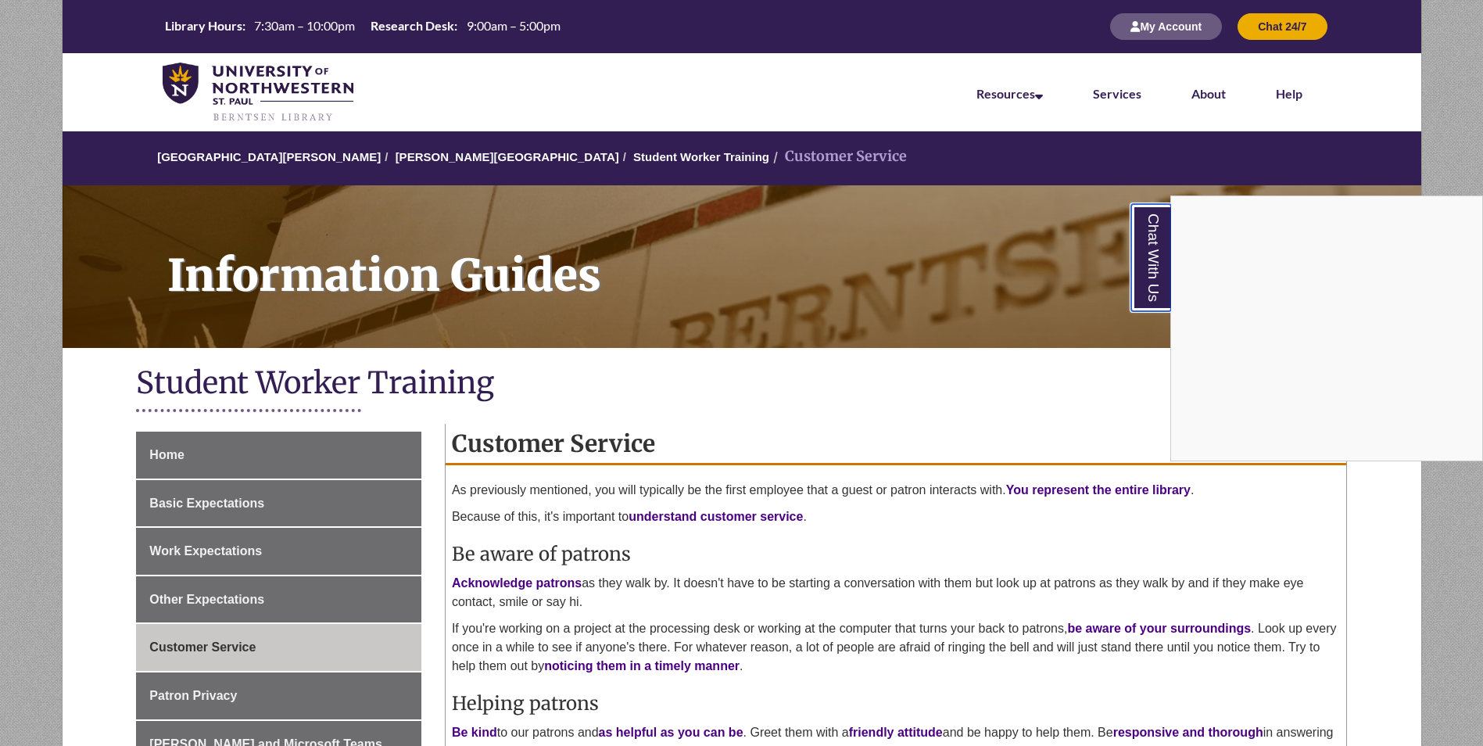
click at [1168, 267] on link "Chat With Us" at bounding box center [1152, 257] width 40 height 107
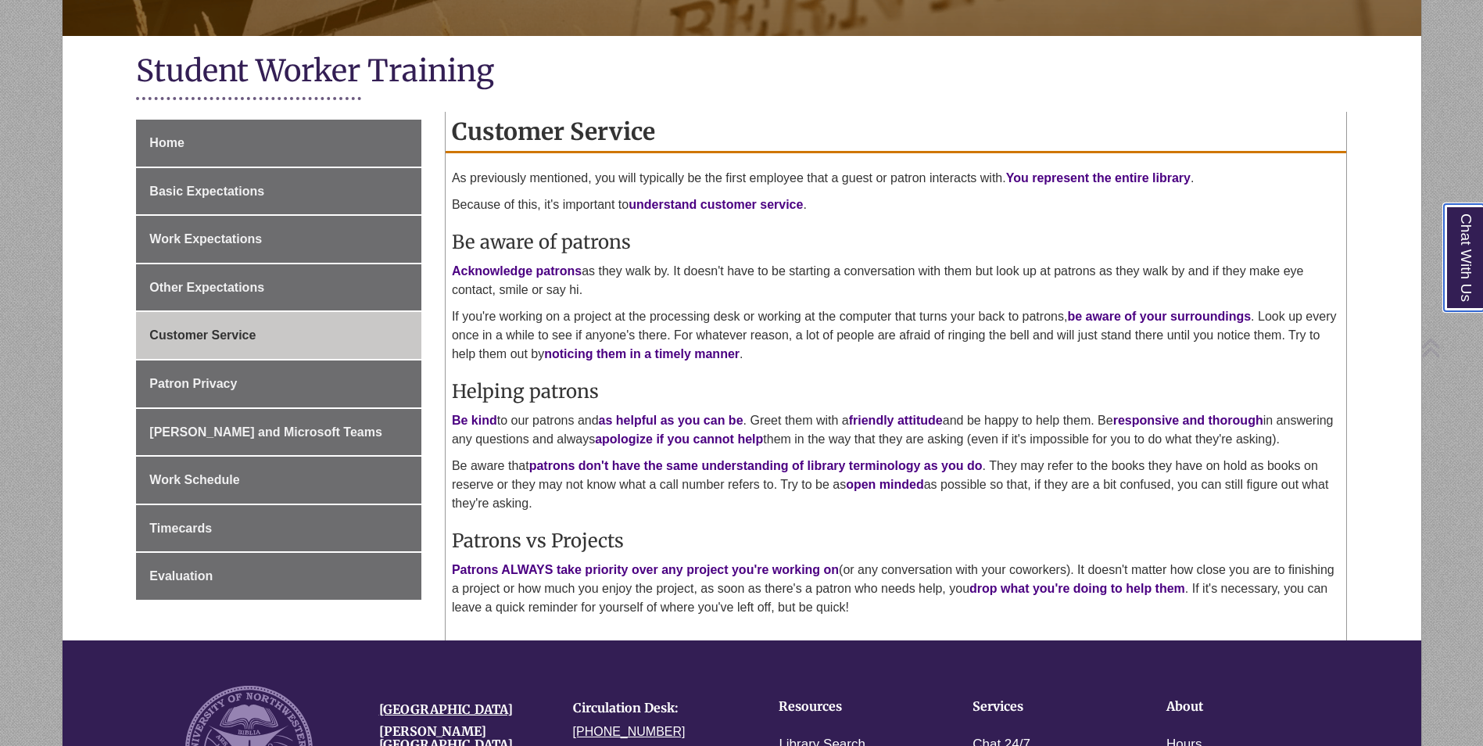
scroll to position [313, 0]
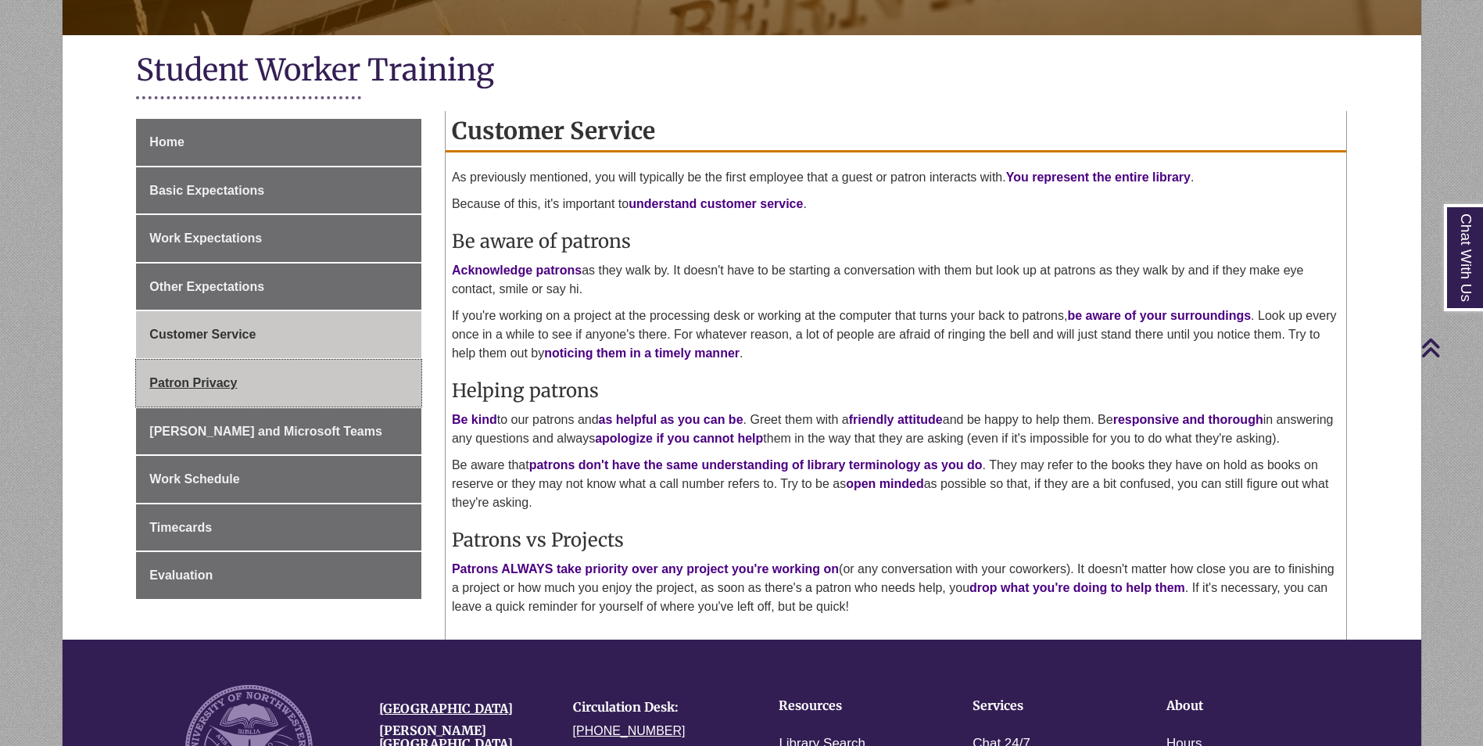
click at [321, 391] on link "Patron Privacy" at bounding box center [278, 383] width 285 height 47
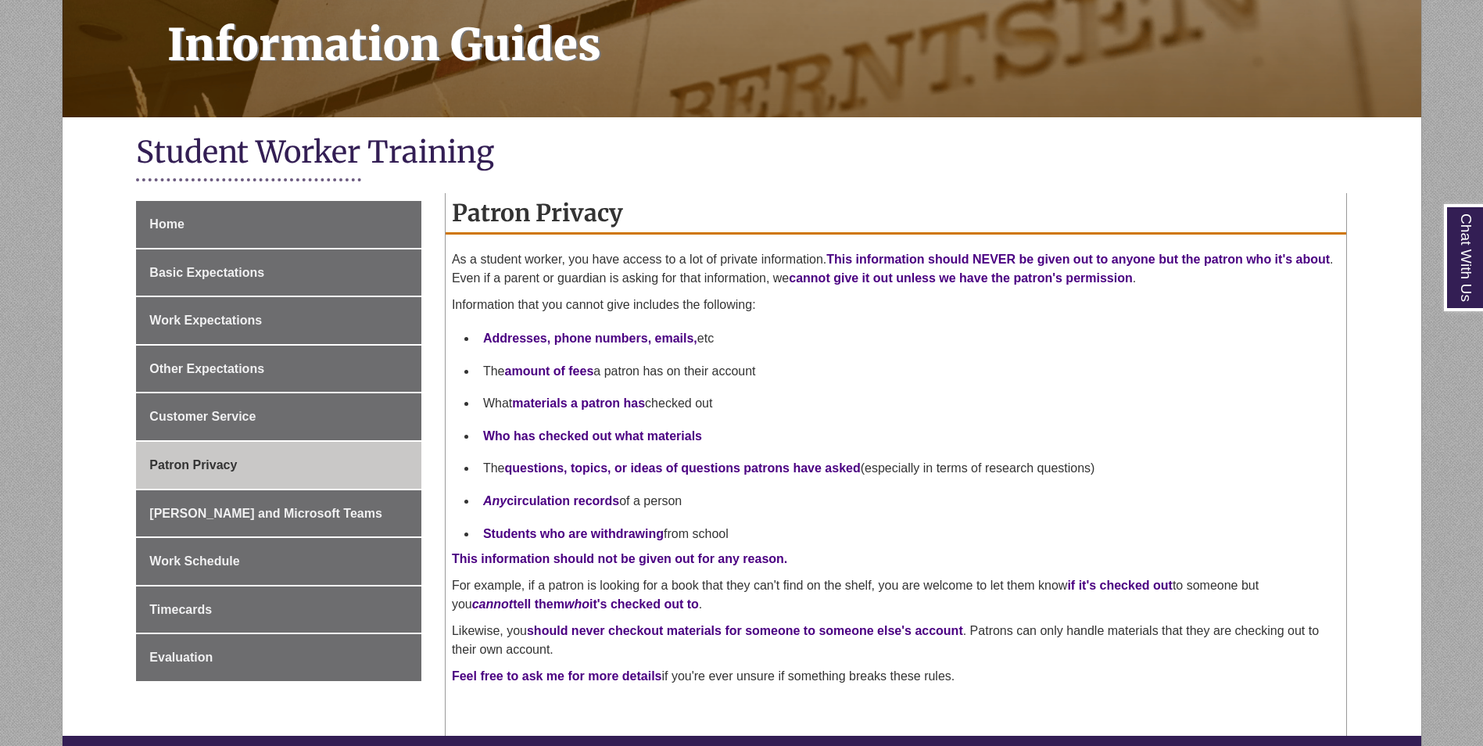
scroll to position [235, 0]
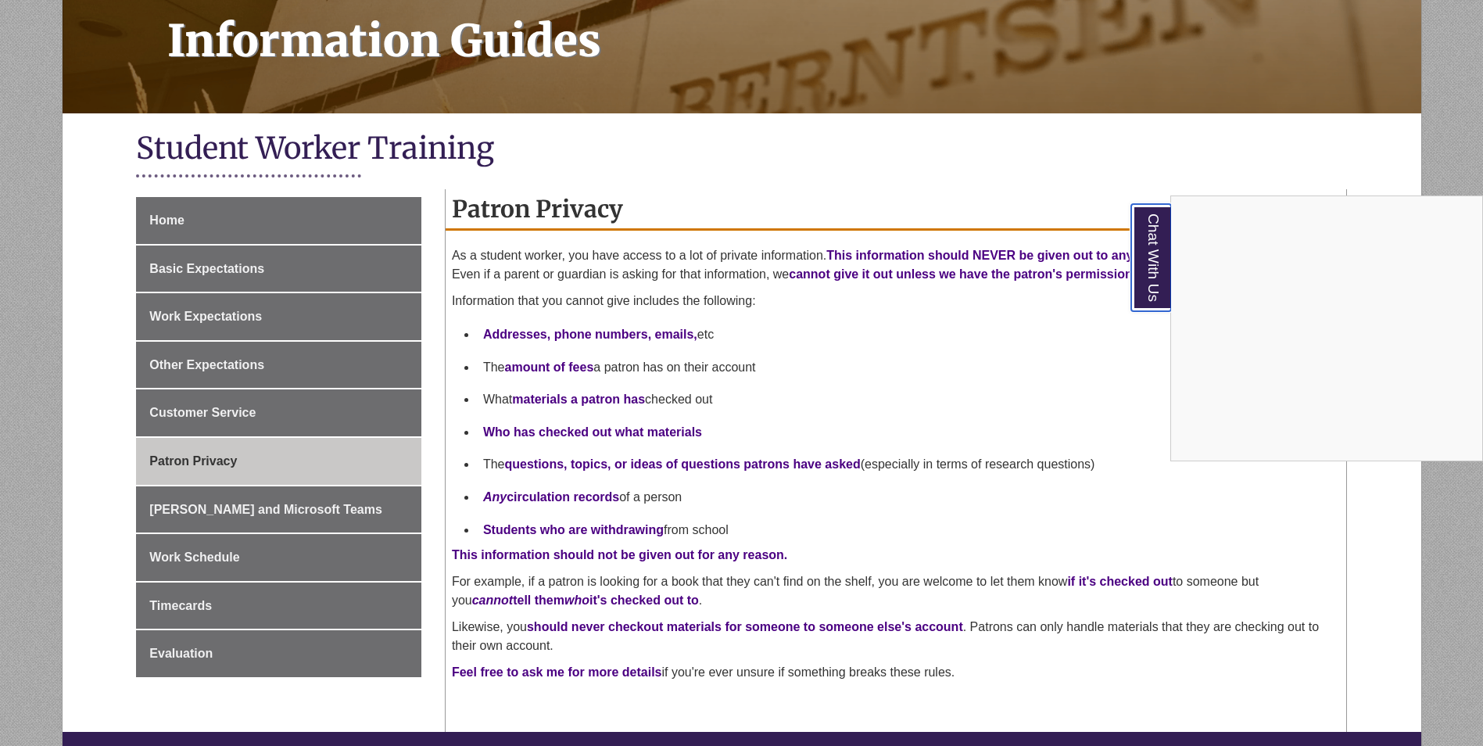
click at [1143, 281] on link "Chat With Us" at bounding box center [1152, 257] width 40 height 107
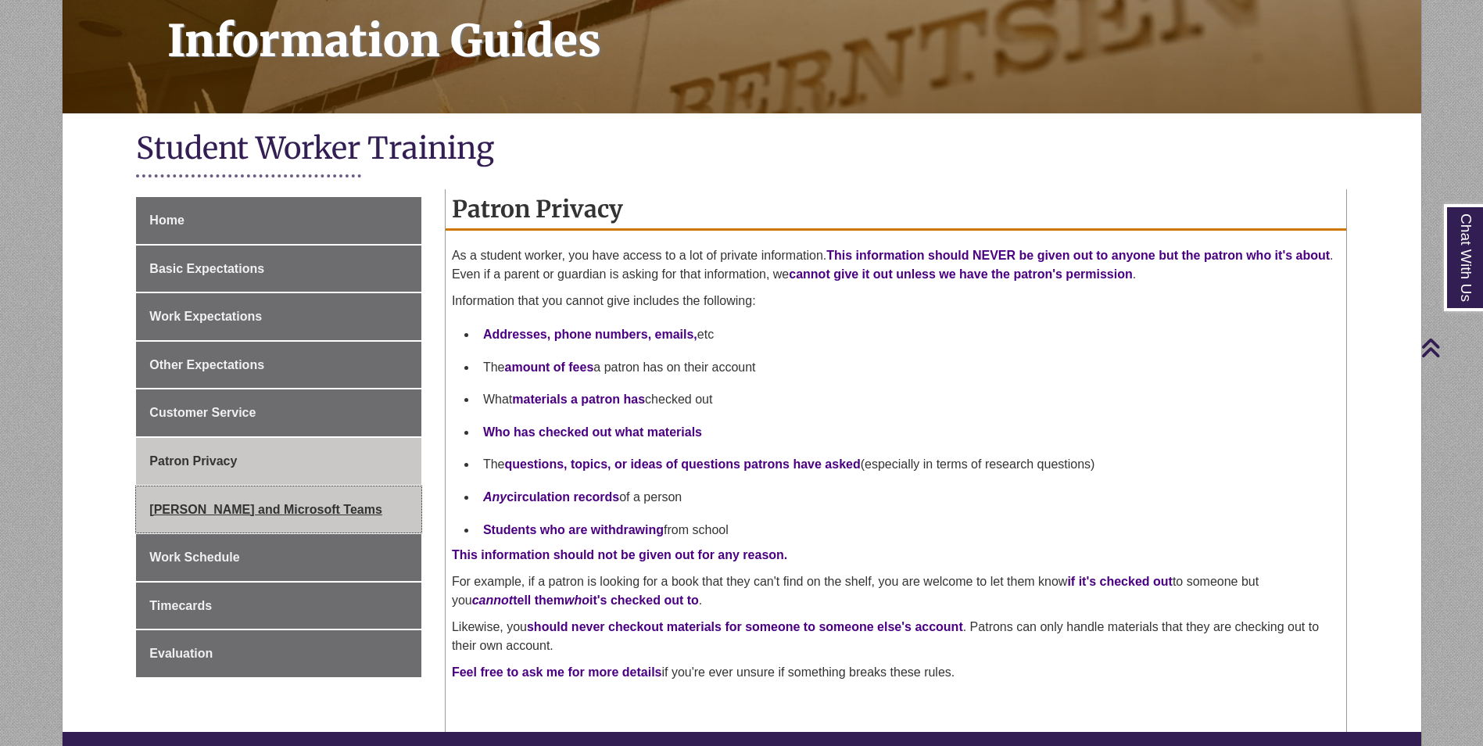
click at [327, 515] on link "[PERSON_NAME] and Microsoft Teams" at bounding box center [278, 509] width 285 height 47
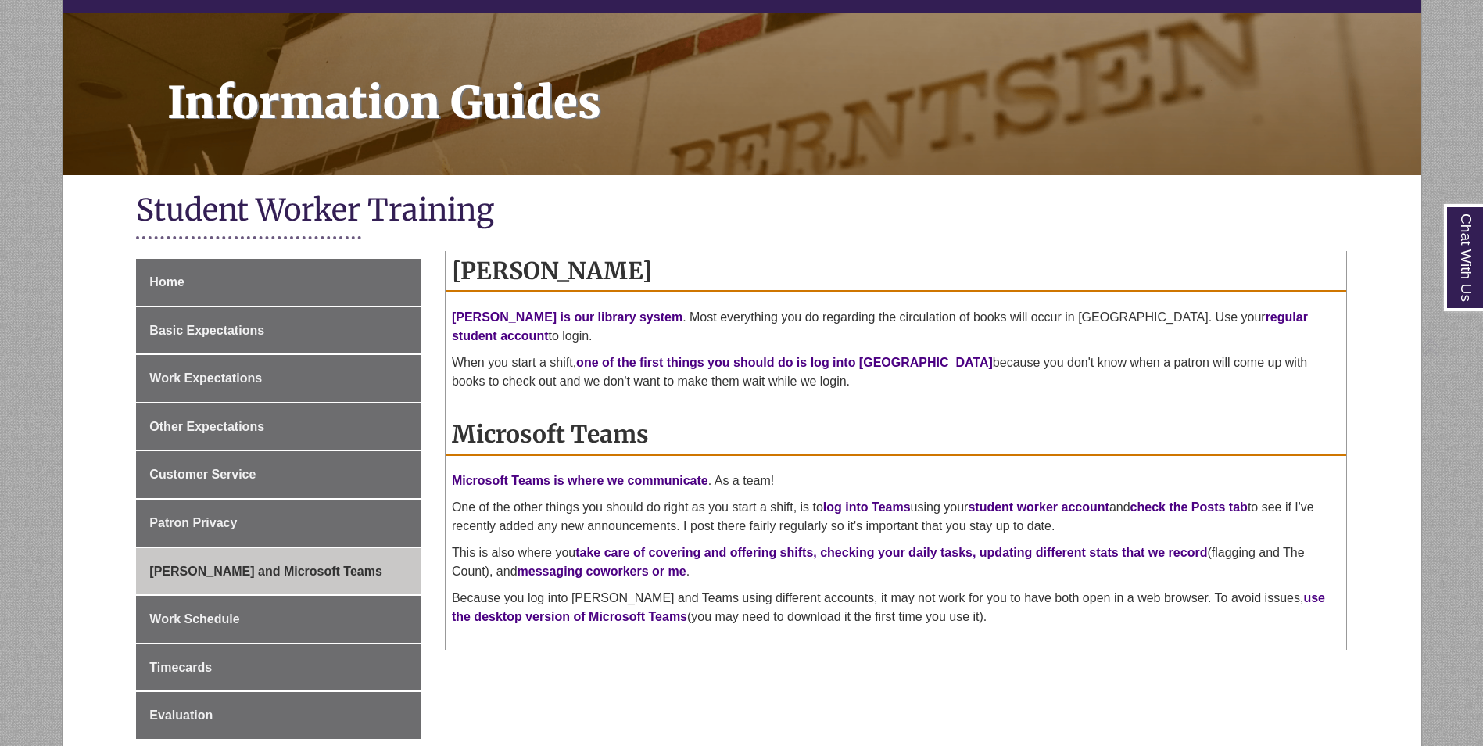
scroll to position [313, 0]
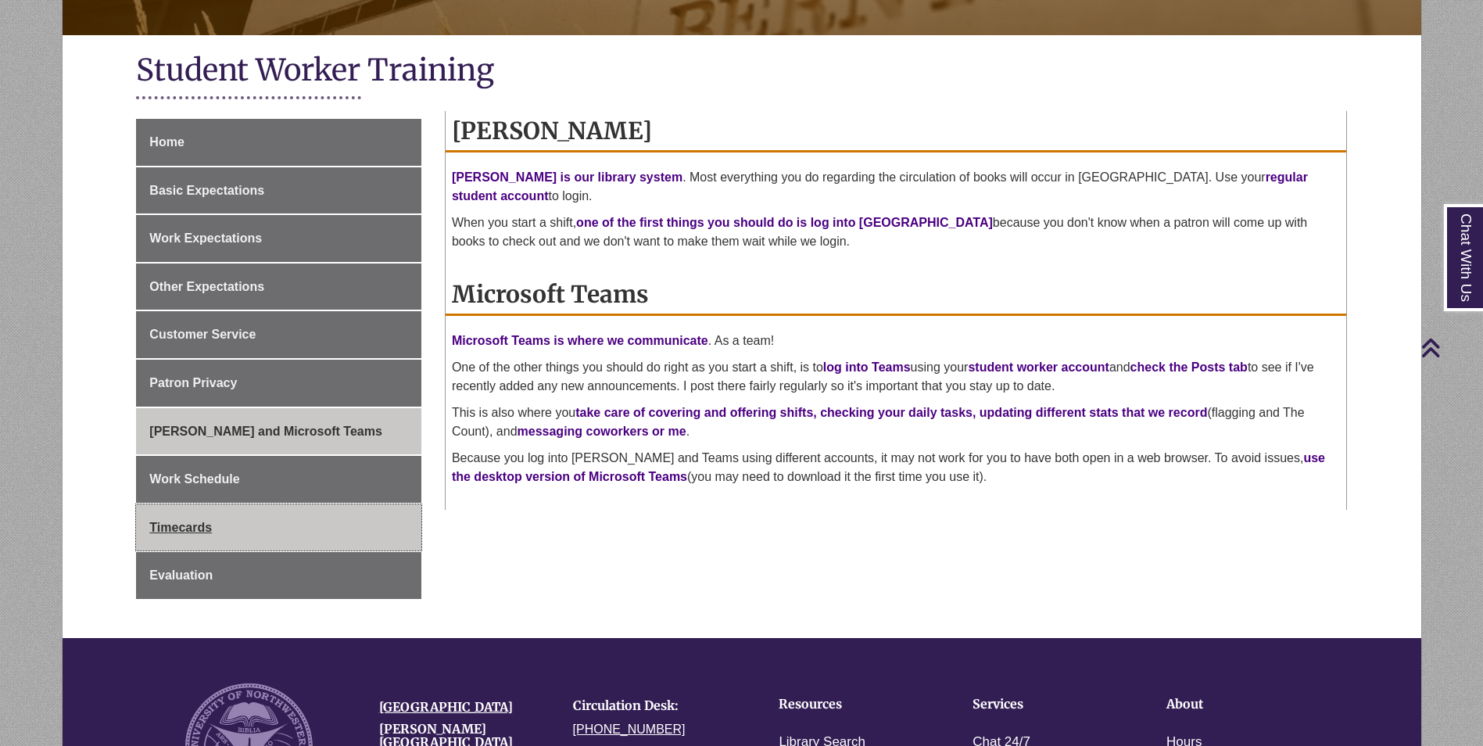
click at [302, 504] on link "Timecards" at bounding box center [278, 527] width 285 height 47
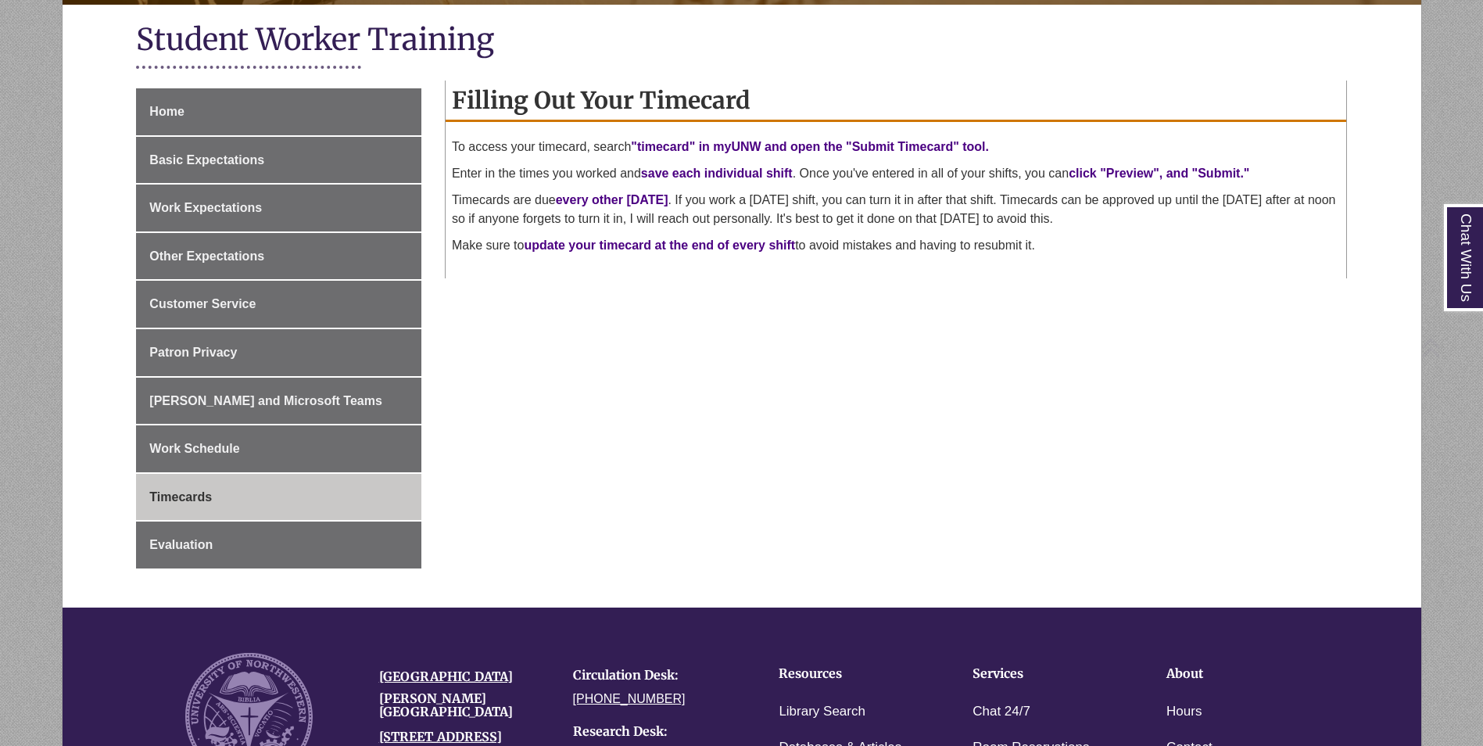
scroll to position [391, 0]
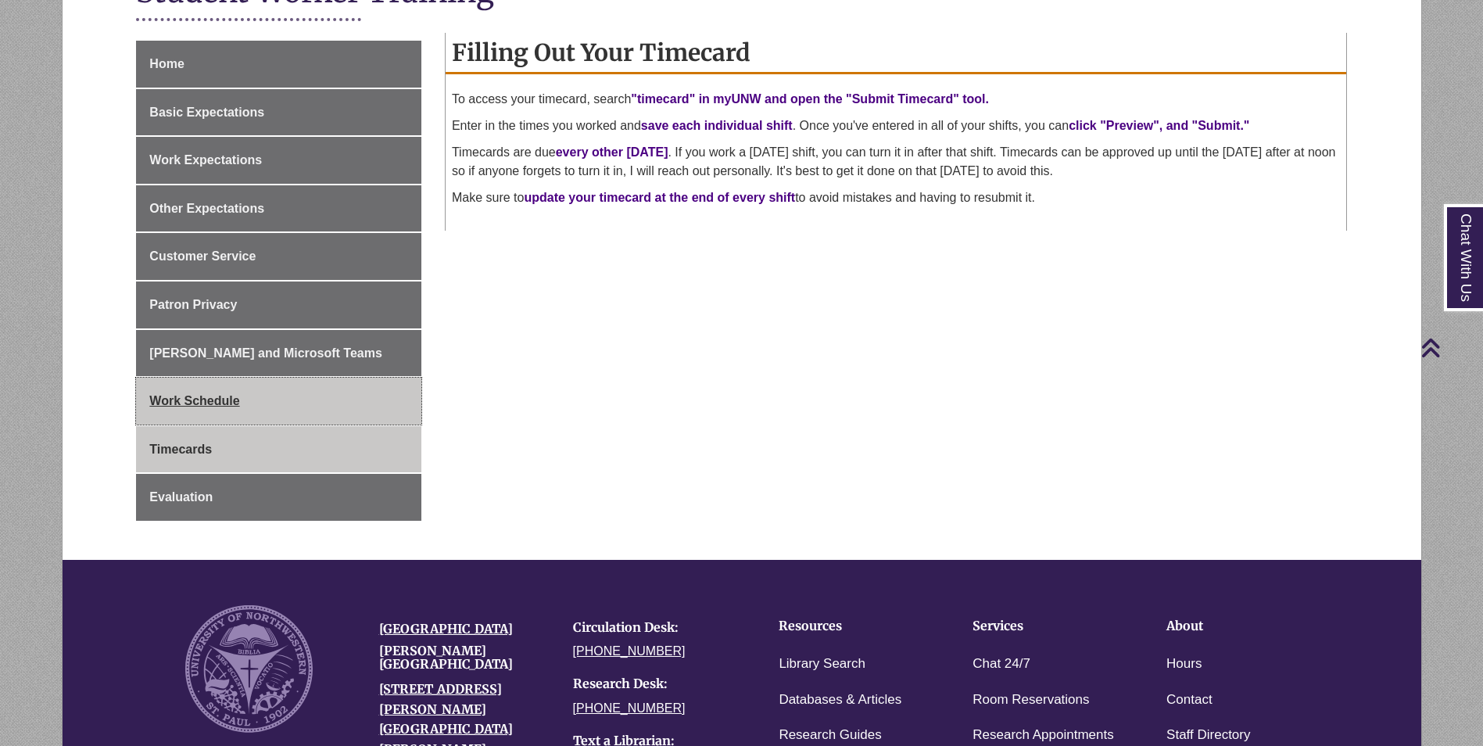
click at [332, 411] on link "Work Schedule" at bounding box center [278, 401] width 285 height 47
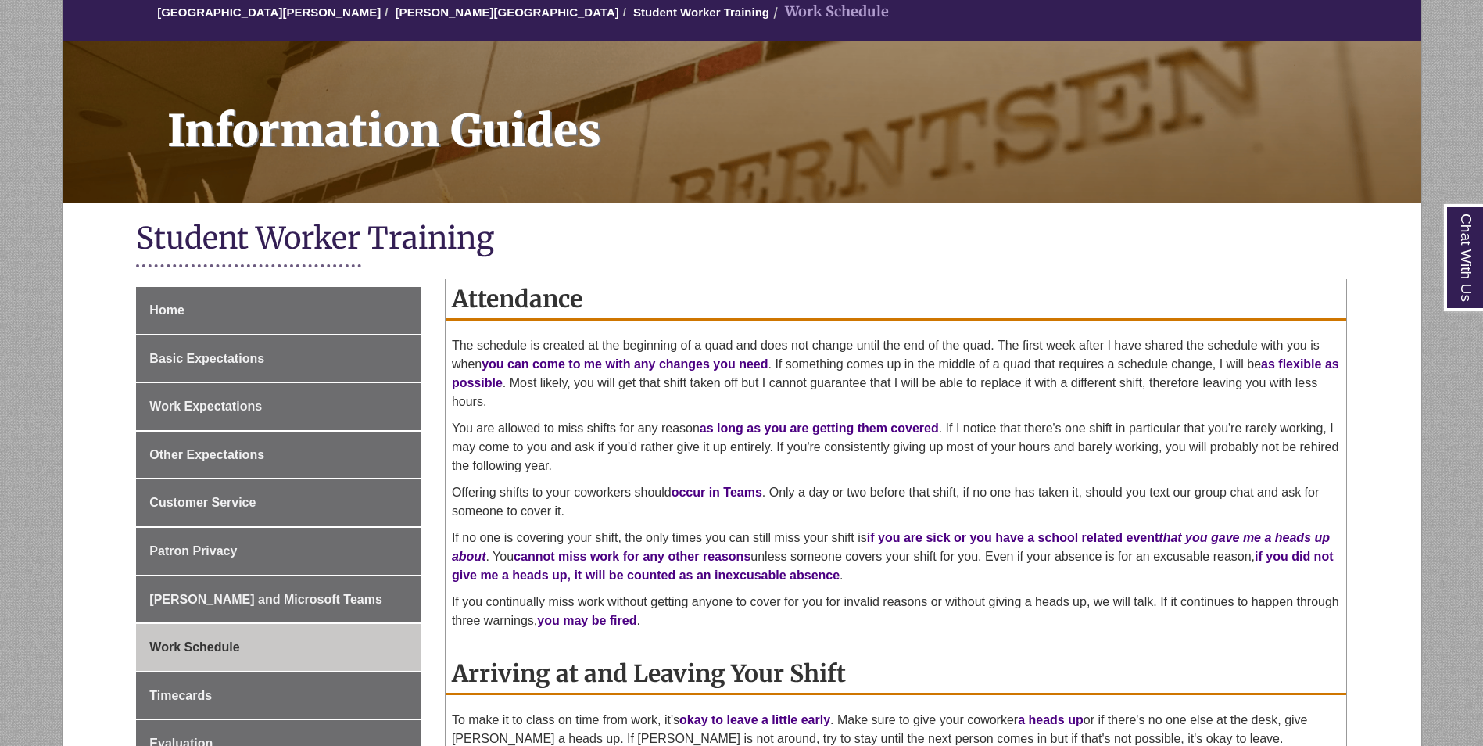
scroll to position [156, 0]
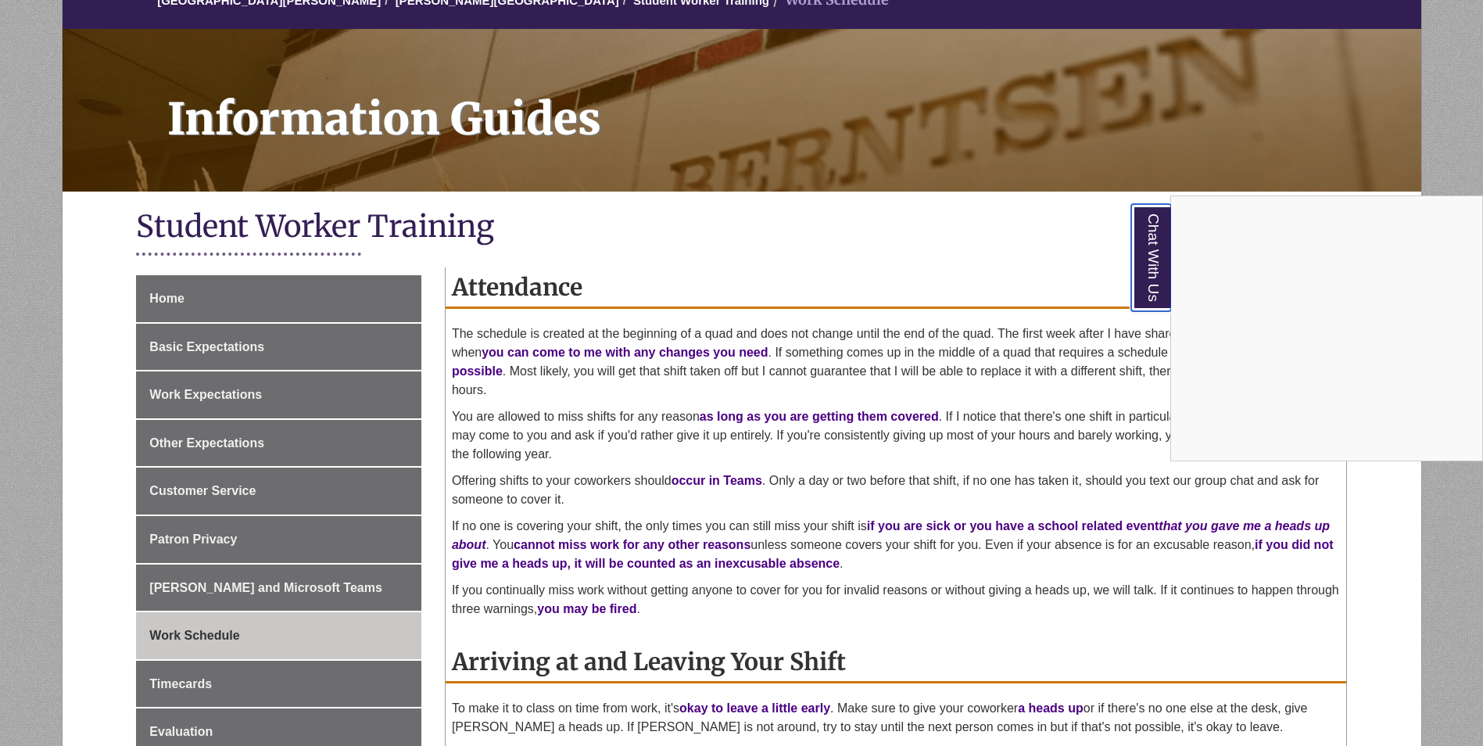
click at [1147, 252] on link "Chat With Us" at bounding box center [1152, 257] width 40 height 107
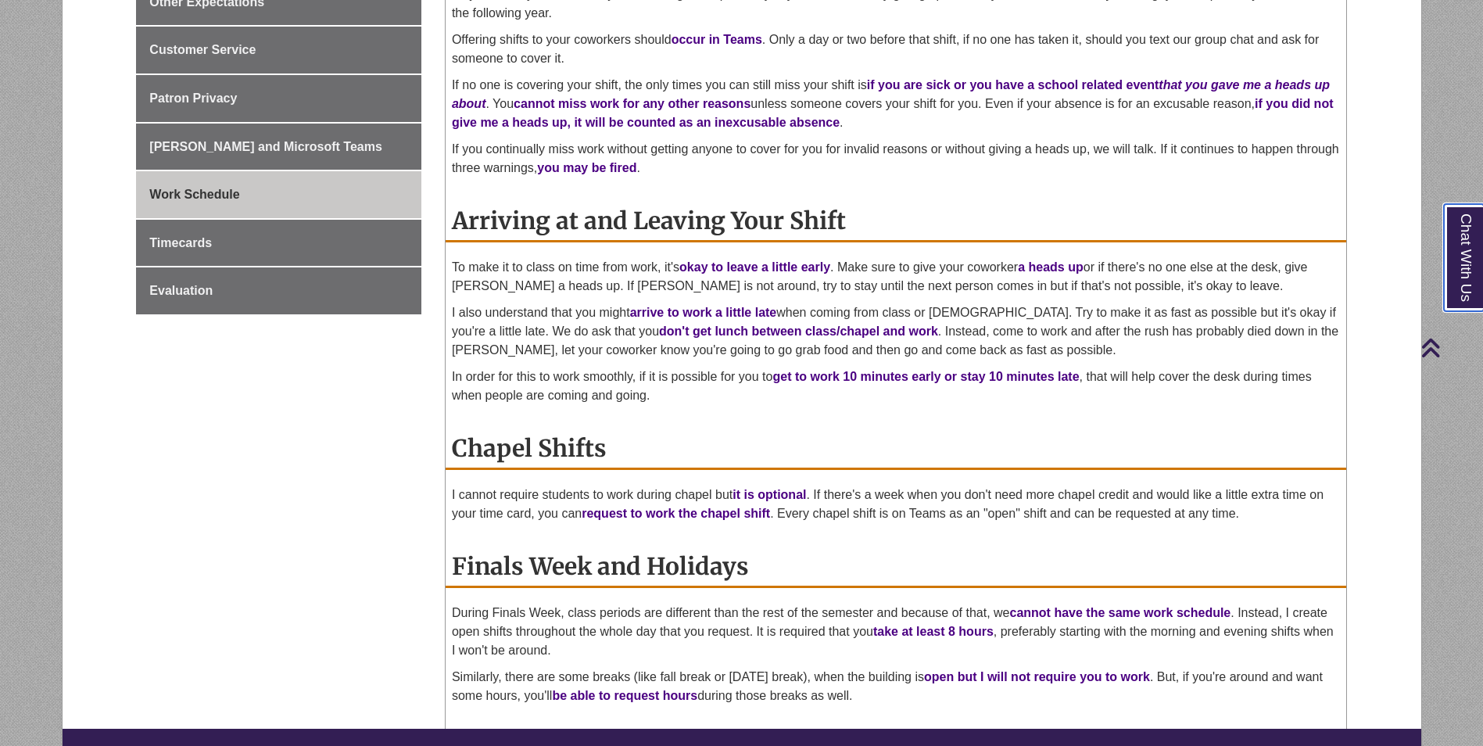
scroll to position [626, 0]
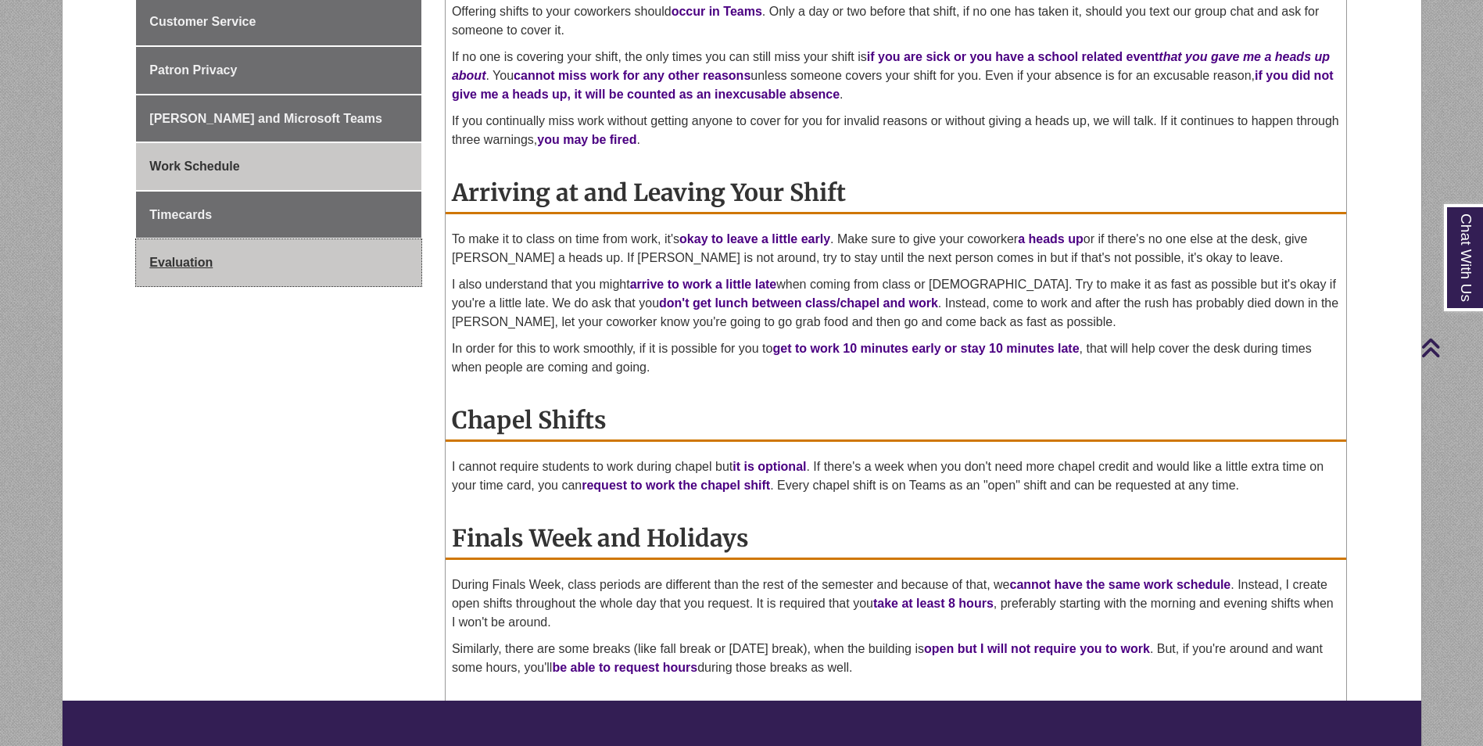
click at [238, 257] on link "Evaluation" at bounding box center [278, 262] width 285 height 47
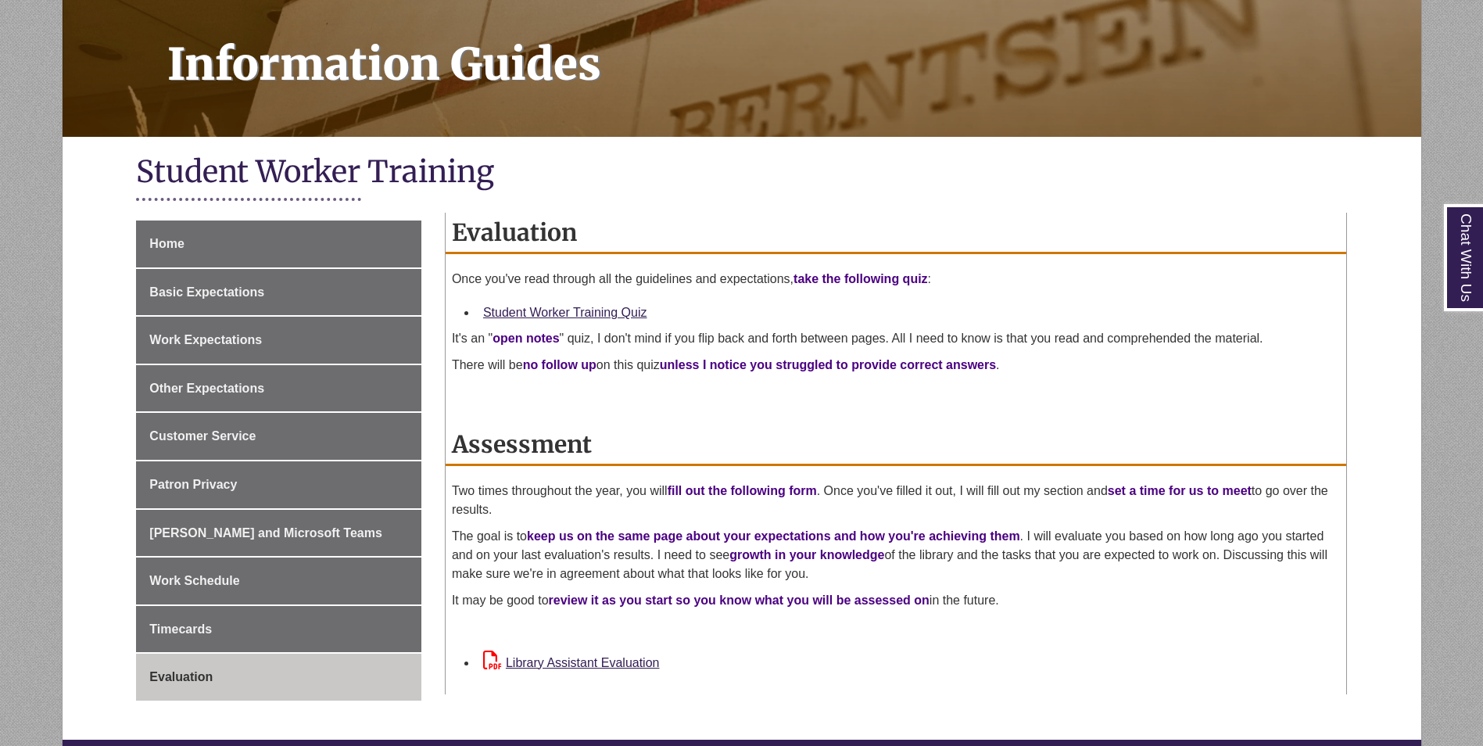
scroll to position [235, 0]
